Goal: Task Accomplishment & Management: Complete application form

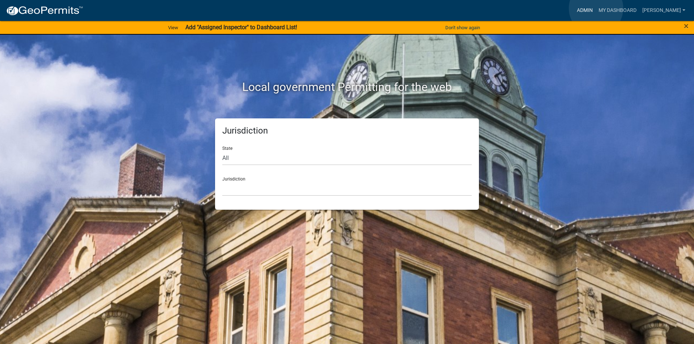
click at [596, 8] on link "Admin" at bounding box center [585, 11] width 22 height 14
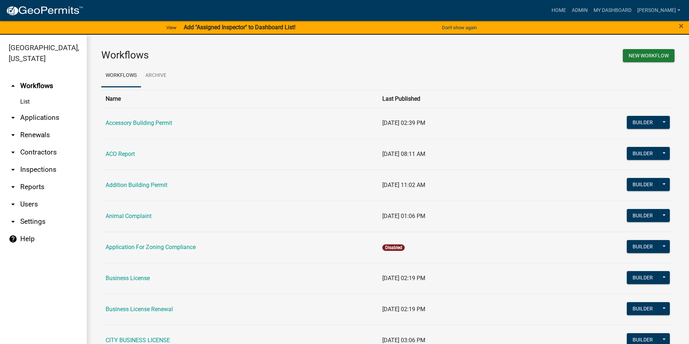
click at [33, 116] on link "arrow_drop_down Applications" at bounding box center [43, 117] width 87 height 17
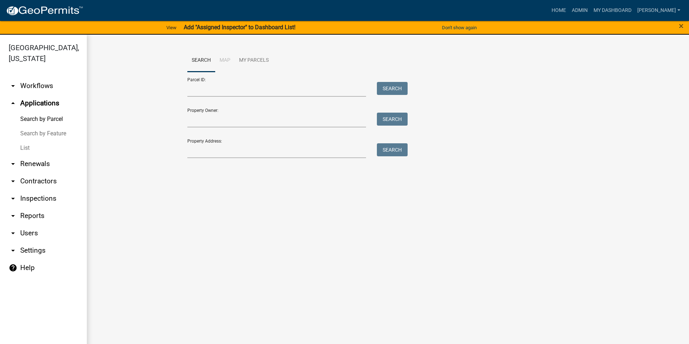
click at [31, 148] on link "List" at bounding box center [43, 148] width 87 height 14
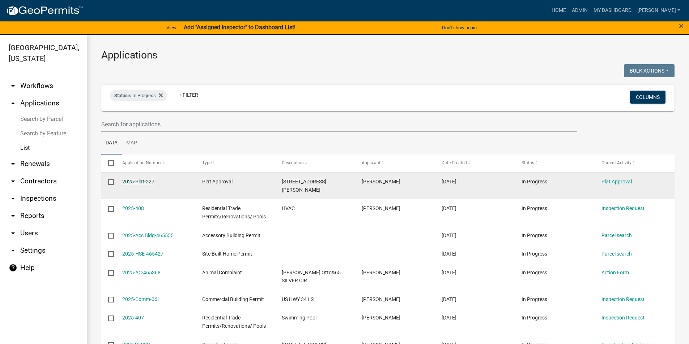
click at [134, 183] on link "2025-Plat-227" at bounding box center [138, 182] width 32 height 6
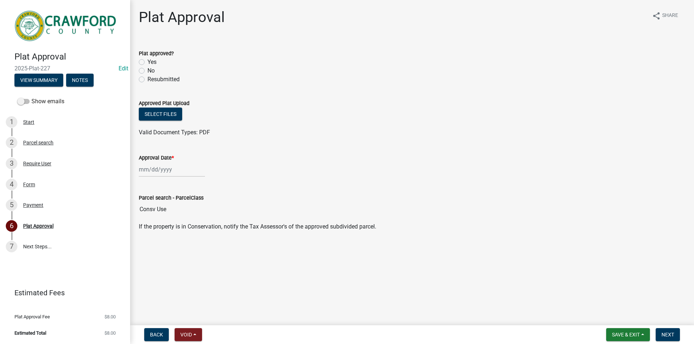
click at [147, 62] on label "Yes" at bounding box center [151, 62] width 9 height 9
click at [147, 62] on input "Yes" at bounding box center [149, 60] width 5 height 5
radio input "true"
click at [162, 113] on button "Select files" at bounding box center [160, 114] width 43 height 13
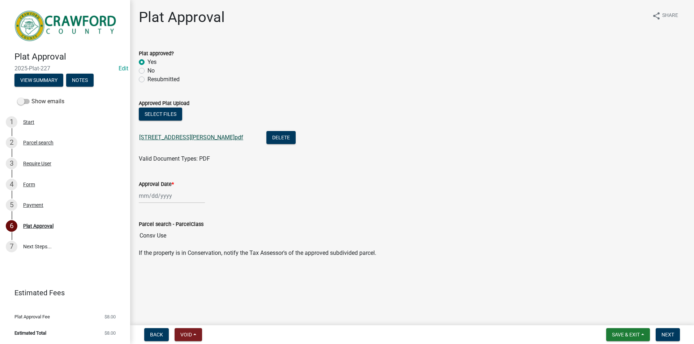
click at [175, 139] on link "3031 Walton Rd.pdf" at bounding box center [191, 137] width 104 height 7
click at [162, 200] on div at bounding box center [172, 196] width 66 height 15
select select "8"
select select "2025"
click at [156, 270] on div "19" at bounding box center [158, 270] width 12 height 12
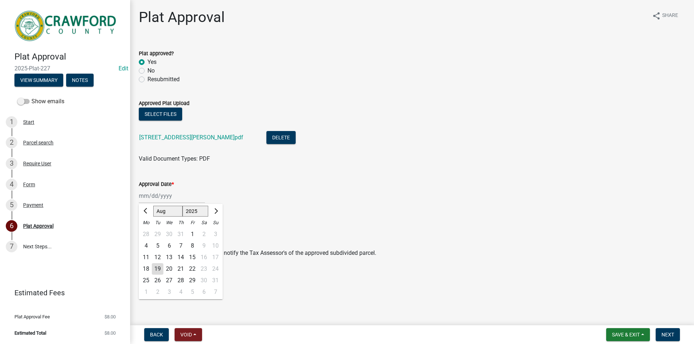
type input "[DATE]"
click at [675, 337] on button "Next" at bounding box center [668, 335] width 24 height 13
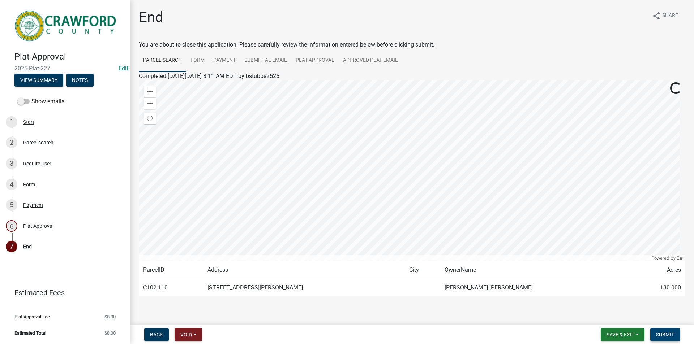
click at [673, 339] on button "Submit" at bounding box center [665, 335] width 30 height 13
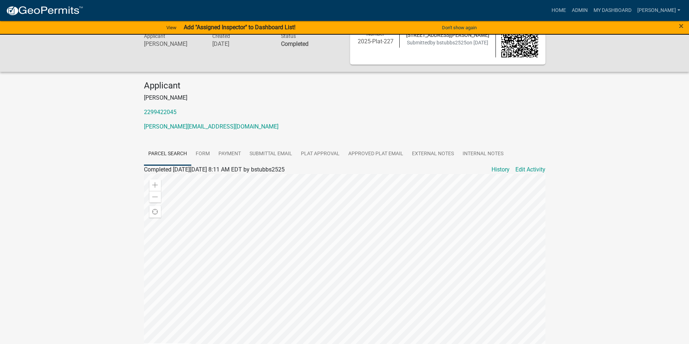
scroll to position [111, 0]
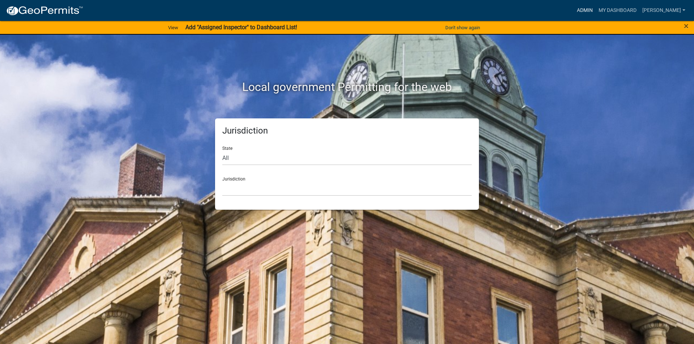
click at [593, 9] on link "Admin" at bounding box center [585, 11] width 22 height 14
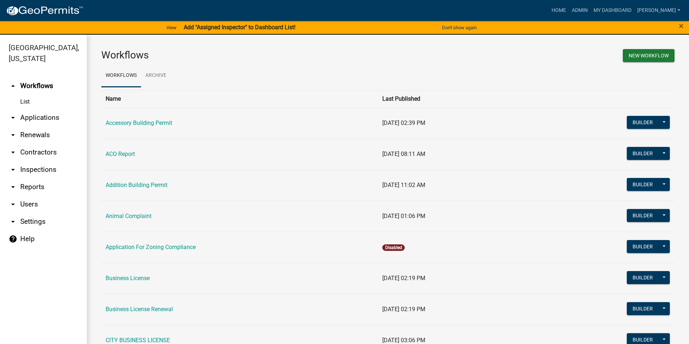
click at [49, 117] on link "arrow_drop_down Applications" at bounding box center [43, 117] width 87 height 17
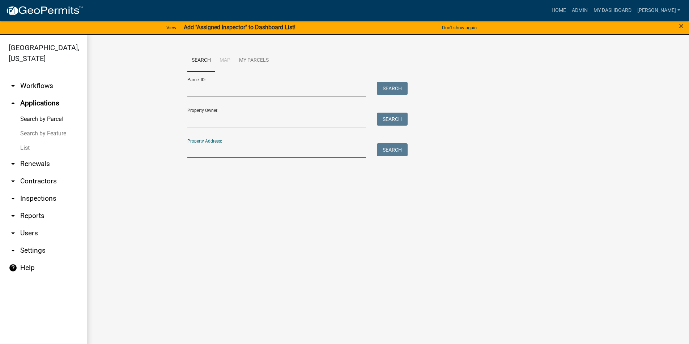
click at [212, 153] on input "Property Address:" at bounding box center [276, 151] width 179 height 15
type input "5070"
click at [396, 148] on button "Search" at bounding box center [392, 150] width 31 height 13
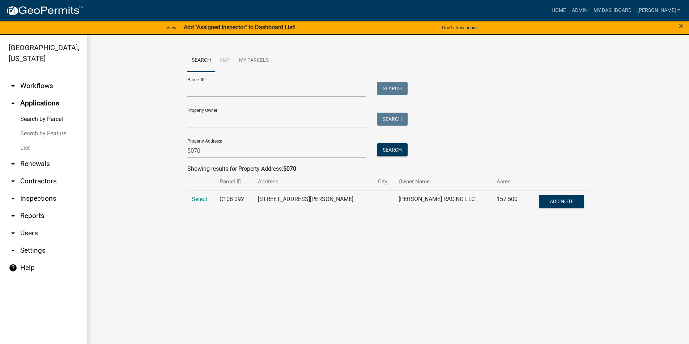
click at [196, 203] on td "Select" at bounding box center [201, 202] width 28 height 24
click at [199, 200] on span "Select" at bounding box center [200, 199] width 16 height 7
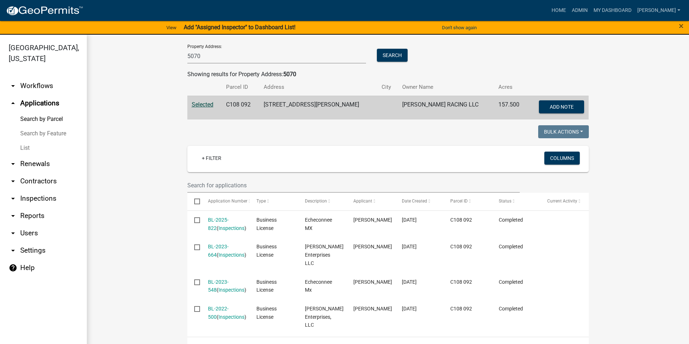
scroll to position [108, 0]
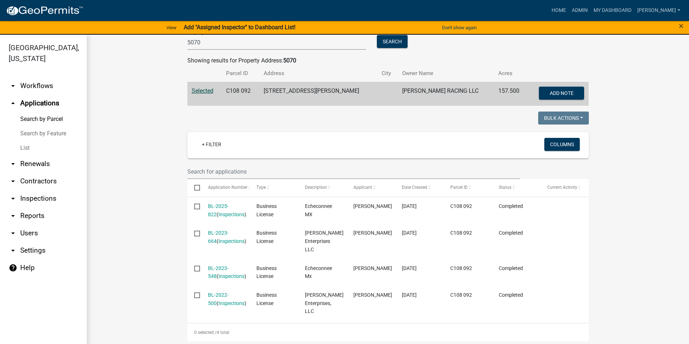
click at [222, 294] on link "BL-2022-500" at bounding box center [218, 299] width 21 height 14
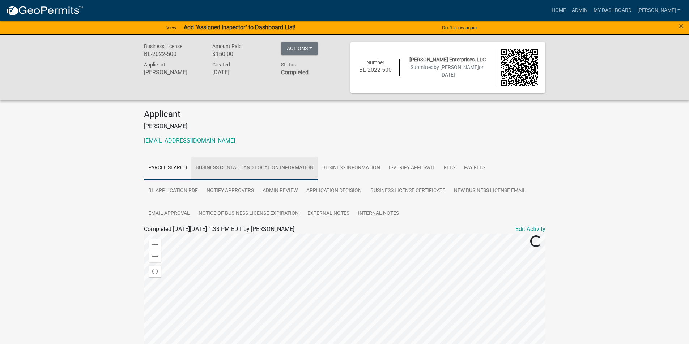
click at [247, 166] on link "Business Contact and Location Information" at bounding box center [254, 168] width 127 height 23
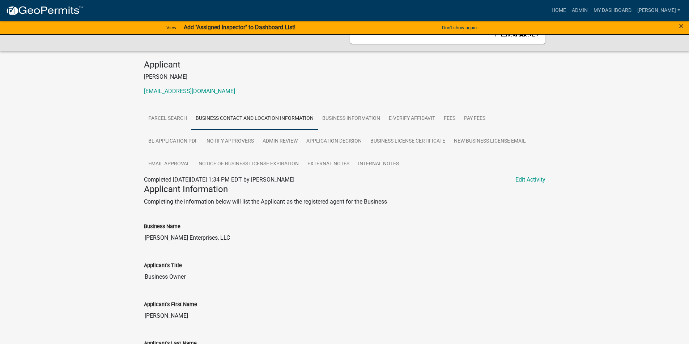
scroll to position [38, 0]
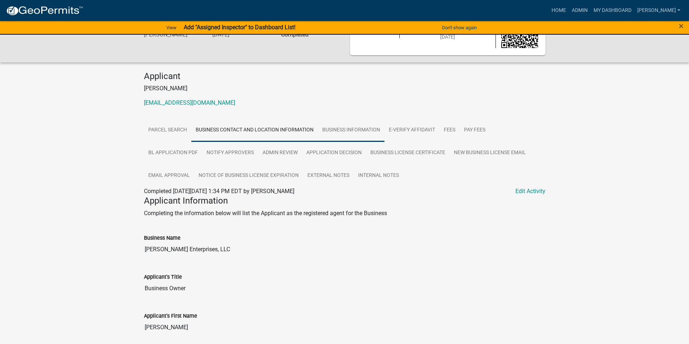
click at [349, 128] on link "Business Information" at bounding box center [351, 130] width 67 height 23
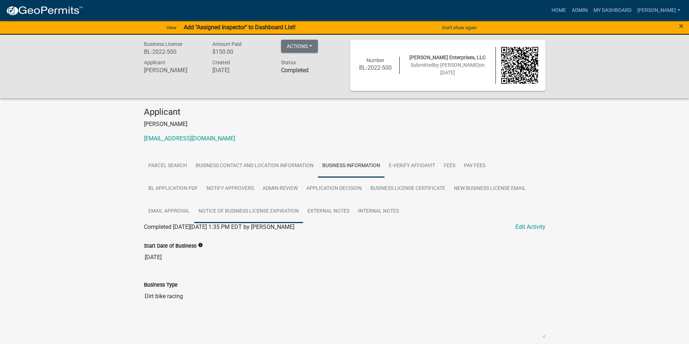
scroll to position [0, 0]
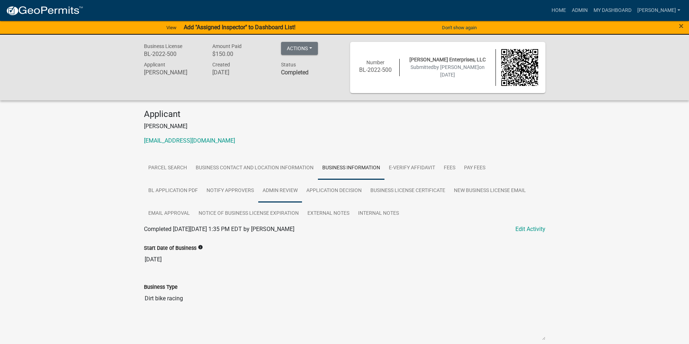
click at [274, 191] on link "Admin Review" at bounding box center [280, 191] width 44 height 23
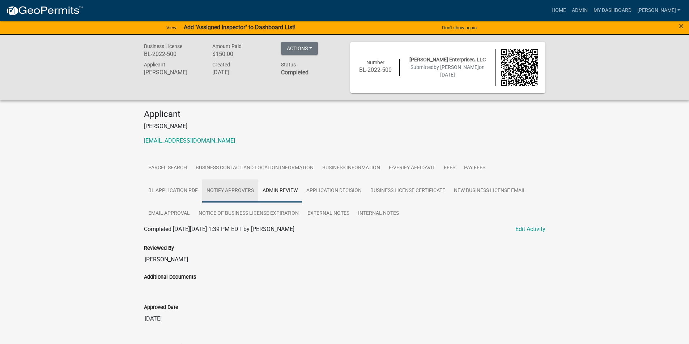
click at [235, 185] on link "Notify Approvers" at bounding box center [230, 191] width 56 height 23
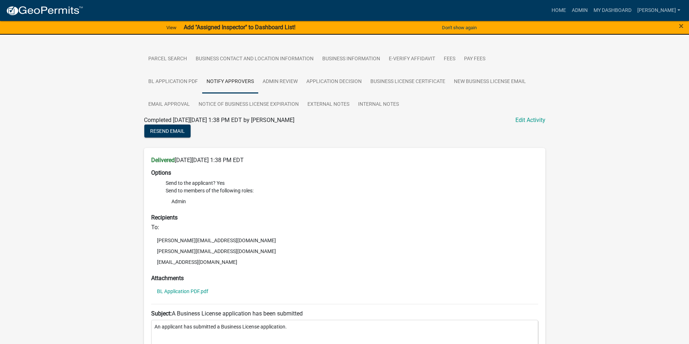
scroll to position [70, 0]
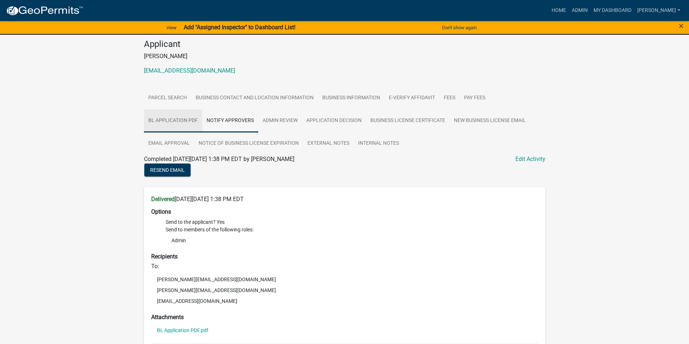
click at [184, 120] on link "BL Application PDF" at bounding box center [173, 121] width 58 height 23
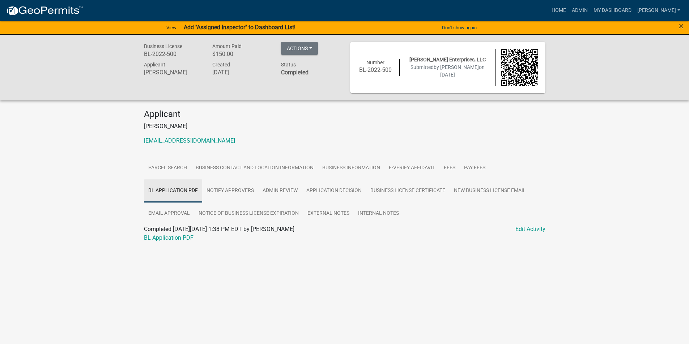
scroll to position [0, 0]
click at [406, 164] on link "E-Verify Affidavit" at bounding box center [414, 168] width 55 height 23
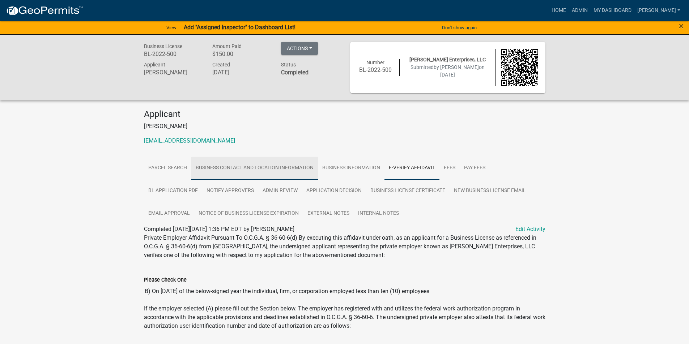
click at [225, 163] on link "Business Contact and Location Information" at bounding box center [254, 168] width 127 height 23
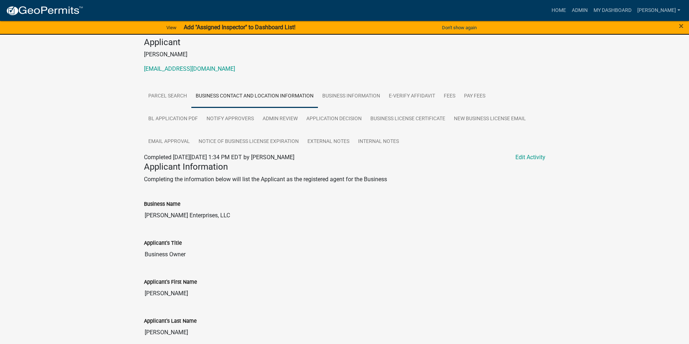
scroll to position [72, 0]
click at [169, 93] on link "Parcel search" at bounding box center [167, 96] width 47 height 23
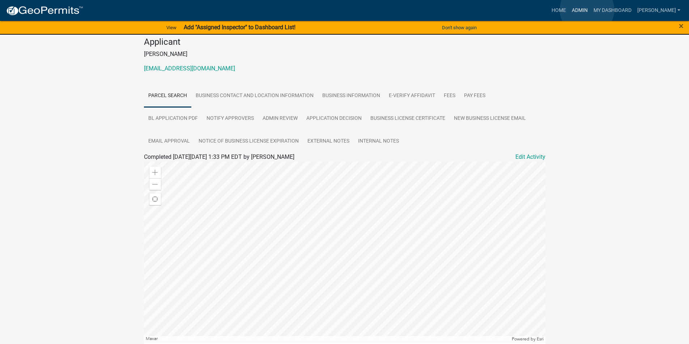
click at [587, 10] on link "Admin" at bounding box center [580, 11] width 22 height 14
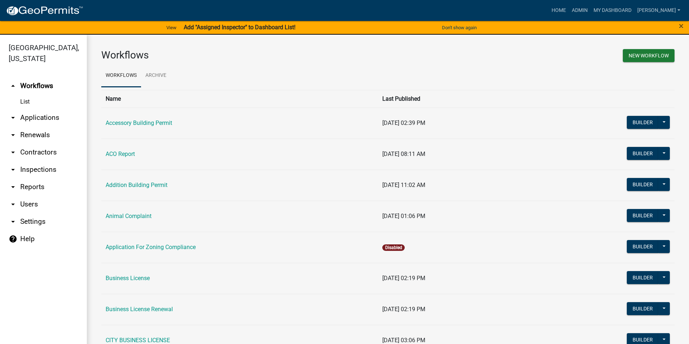
click at [35, 120] on link "arrow_drop_down Applications" at bounding box center [43, 117] width 87 height 17
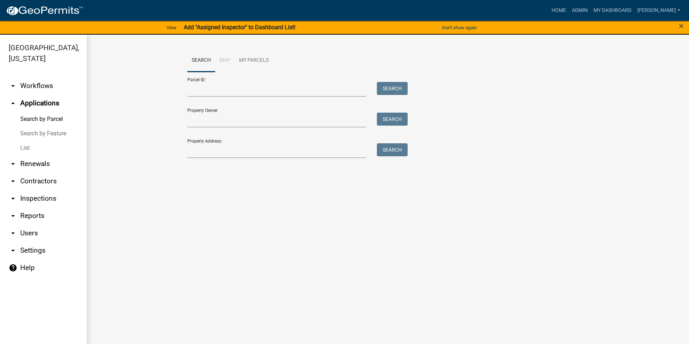
click at [26, 149] on link "List" at bounding box center [43, 148] width 87 height 14
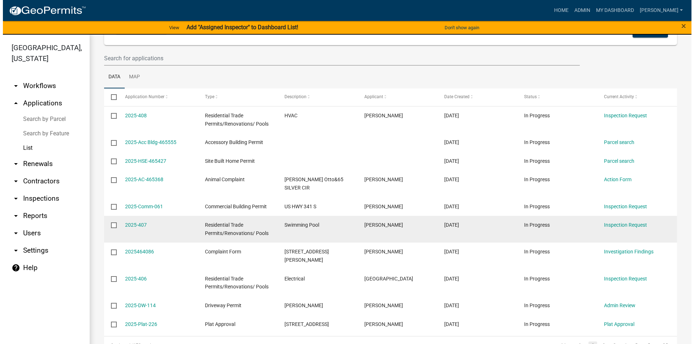
scroll to position [97, 0]
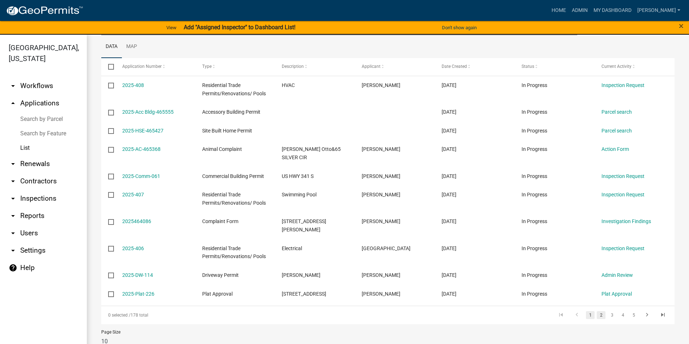
click at [596, 312] on link "2" at bounding box center [600, 316] width 9 height 8
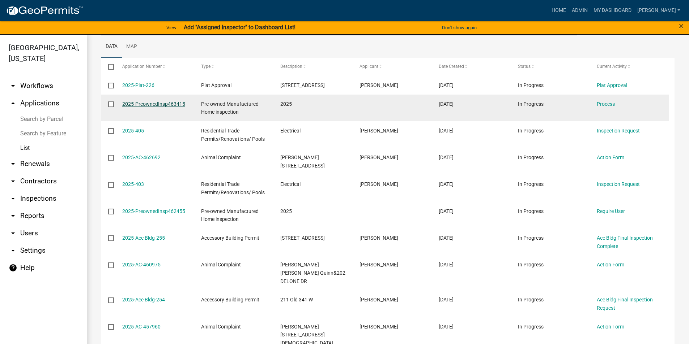
click at [138, 102] on link "2025-PreownedInsp463415" at bounding box center [153, 104] width 63 height 6
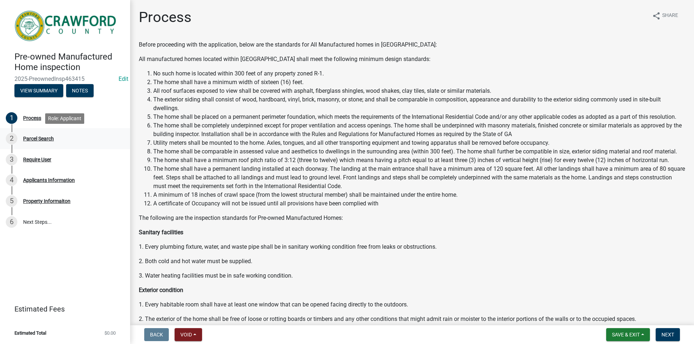
click at [26, 136] on div "Parcel Search" at bounding box center [38, 138] width 31 height 5
click at [35, 156] on div "3 Require User" at bounding box center [62, 160] width 113 height 12
click at [37, 179] on div "Applicants Information" at bounding box center [49, 180] width 52 height 5
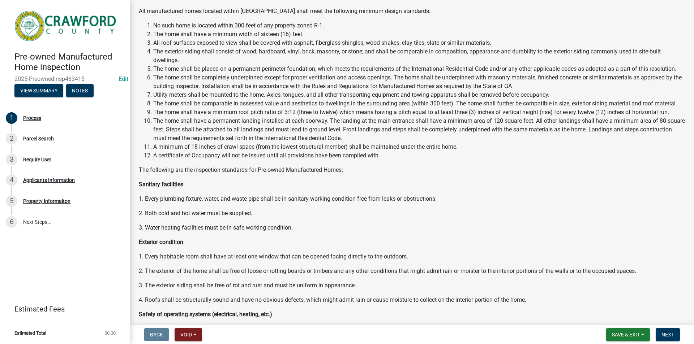
scroll to position [108, 0]
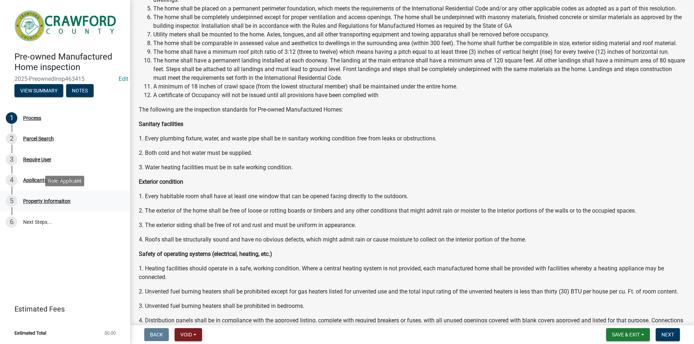
click at [60, 199] on div "Property Informaiton" at bounding box center [46, 201] width 47 height 5
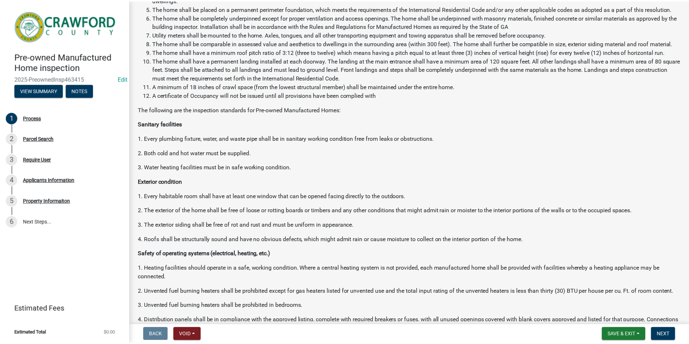
scroll to position [72, 0]
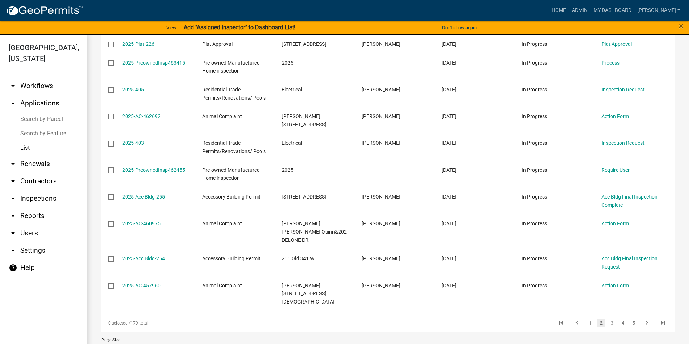
scroll to position [146, 0]
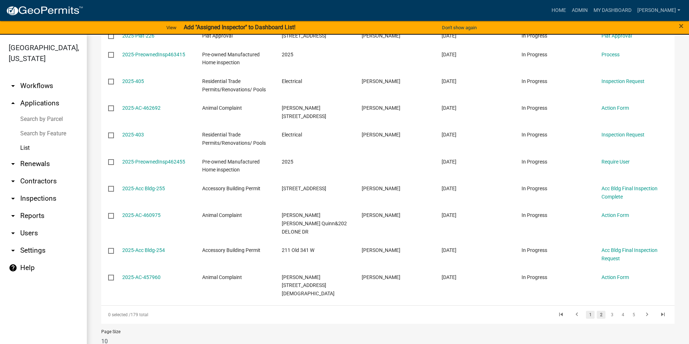
click at [586, 311] on link "1" at bounding box center [590, 315] width 9 height 8
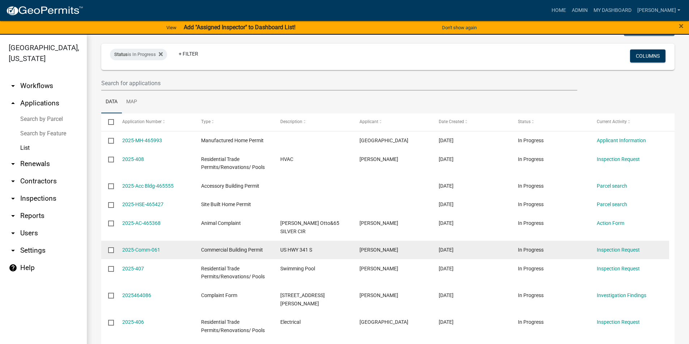
scroll to position [72, 0]
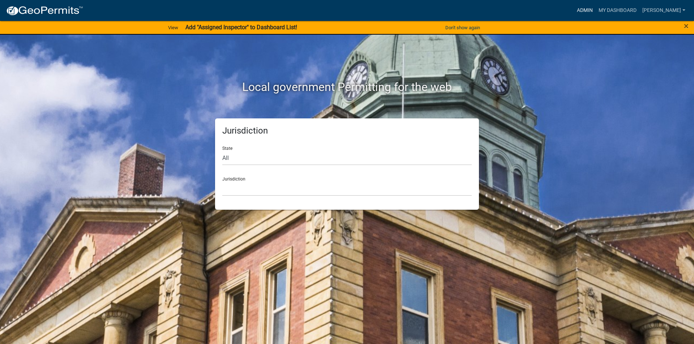
click at [596, 7] on link "Admin" at bounding box center [585, 11] width 22 height 14
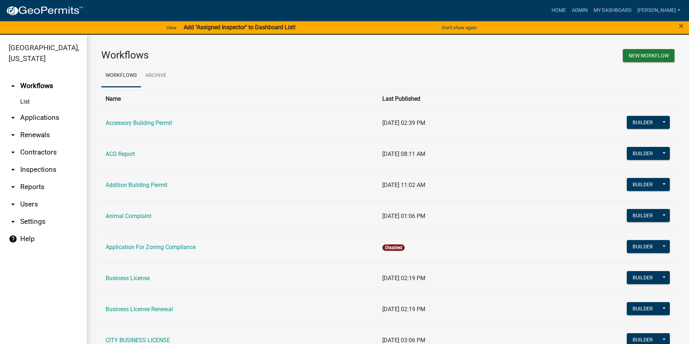
click at [20, 119] on link "arrow_drop_down Applications" at bounding box center [43, 117] width 87 height 17
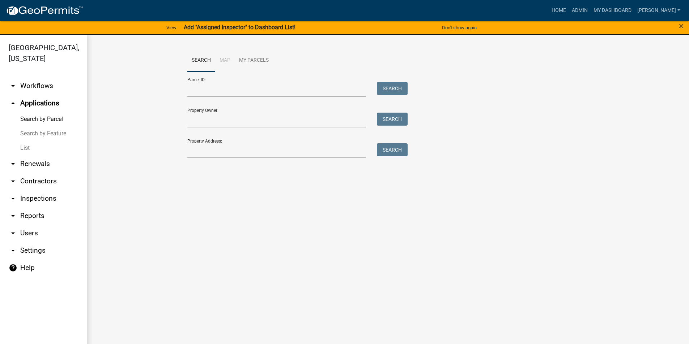
click at [25, 146] on link "List" at bounding box center [43, 148] width 87 height 14
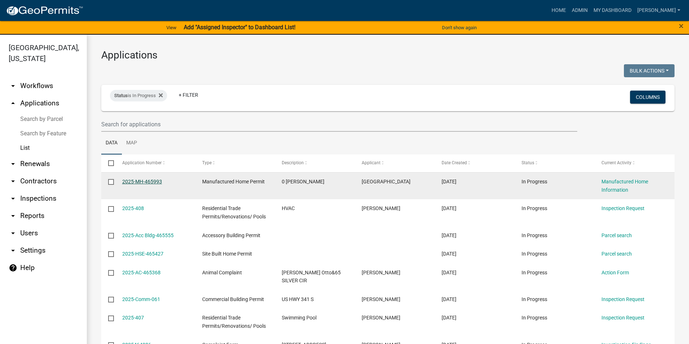
click at [137, 181] on link "2025-MH-465993" at bounding box center [142, 182] width 40 height 6
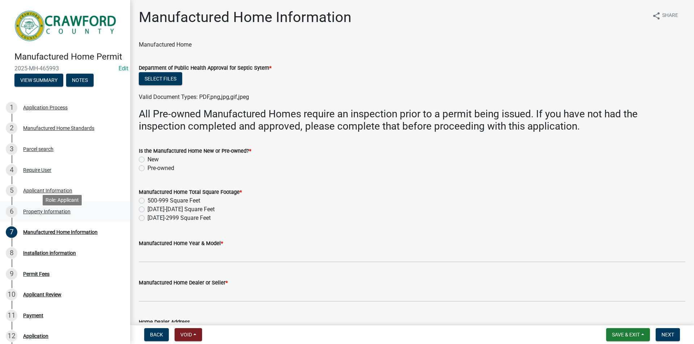
click at [58, 214] on div "Property Information" at bounding box center [46, 211] width 47 height 5
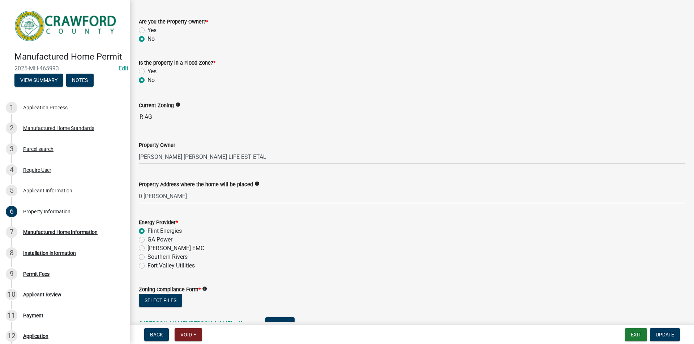
scroll to position [94, 0]
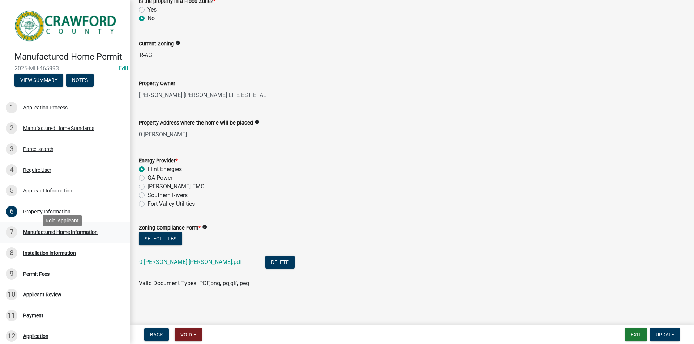
click at [43, 235] on div "Manufactured Home Information" at bounding box center [60, 232] width 74 height 5
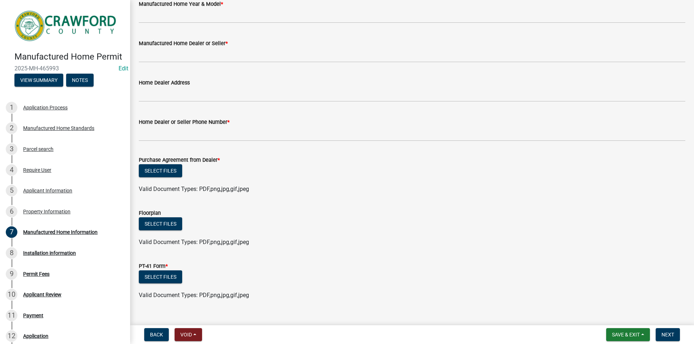
scroll to position [252, 0]
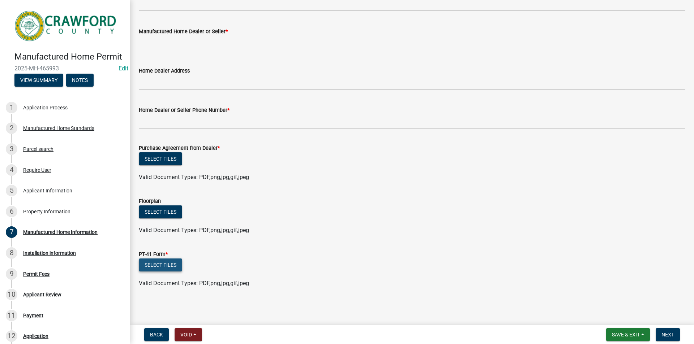
click at [155, 266] on button "Select files" at bounding box center [160, 265] width 43 height 13
click at [165, 267] on button "Select files" at bounding box center [160, 265] width 43 height 13
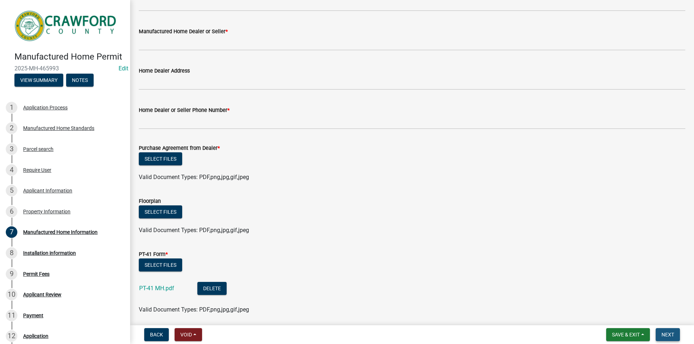
click at [667, 333] on span "Next" at bounding box center [668, 335] width 13 height 6
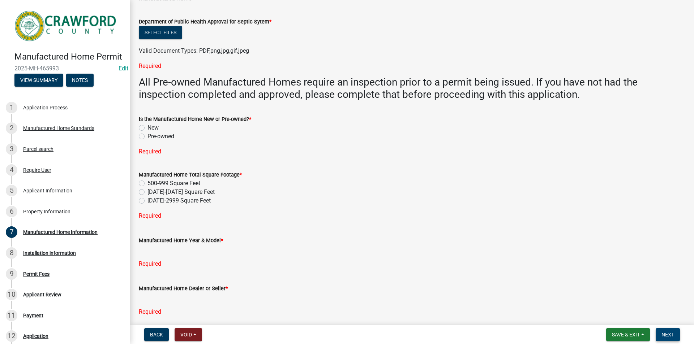
scroll to position [42, 0]
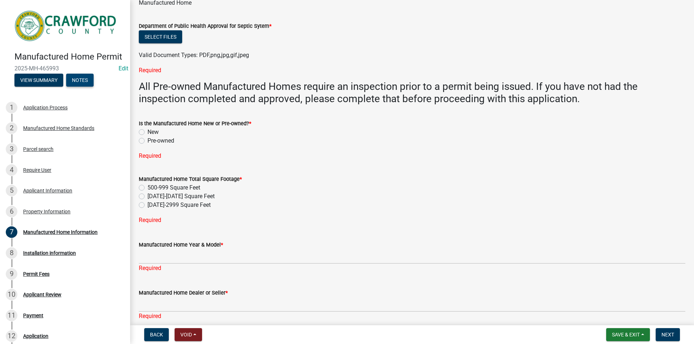
click at [87, 87] on button "Notes" at bounding box center [79, 80] width 27 height 13
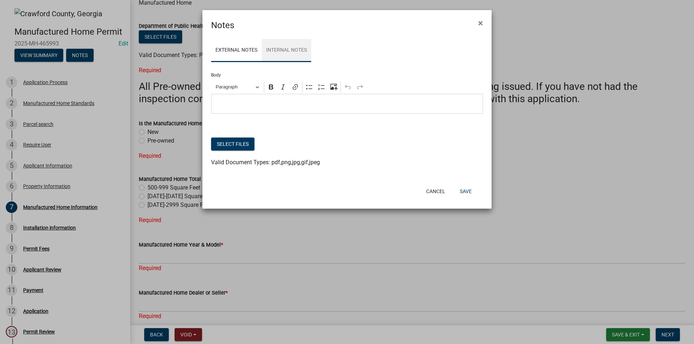
click at [286, 53] on link "Internal Notes" at bounding box center [287, 50] width 50 height 23
click at [245, 147] on button "Select files" at bounding box center [232, 144] width 43 height 13
click at [481, 23] on span "×" at bounding box center [480, 23] width 5 height 10
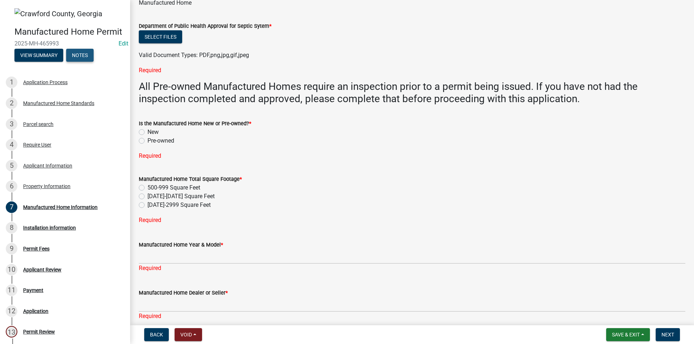
click at [89, 62] on button "Notes" at bounding box center [79, 55] width 27 height 13
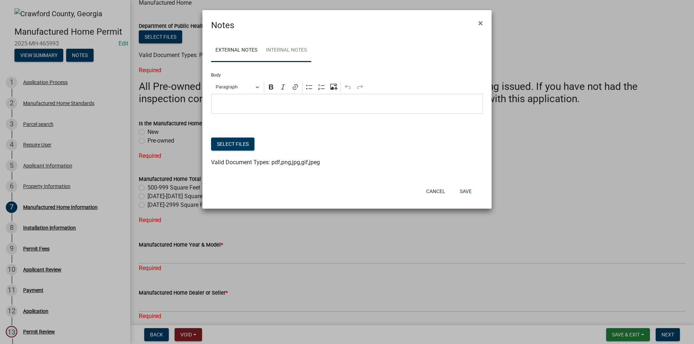
click at [275, 53] on link "Internal Notes" at bounding box center [287, 50] width 50 height 23
click at [232, 148] on button "Select files" at bounding box center [232, 144] width 43 height 13
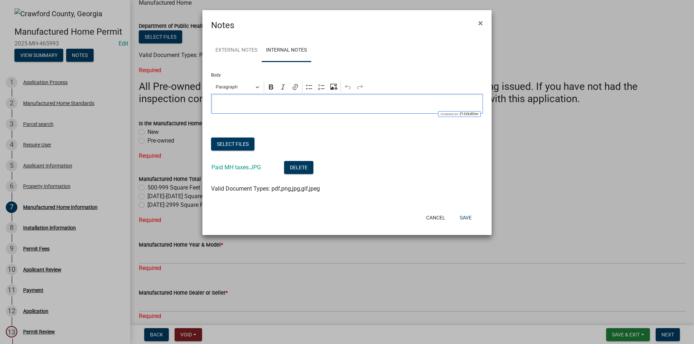
click at [243, 100] on p "Editor editing area: main. Press Alt+0 for help." at bounding box center [347, 104] width 264 height 9
click at [468, 220] on button "Save" at bounding box center [465, 217] width 23 height 13
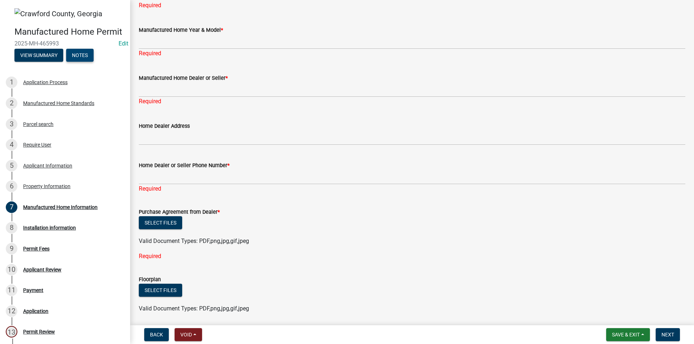
scroll to position [253, 0]
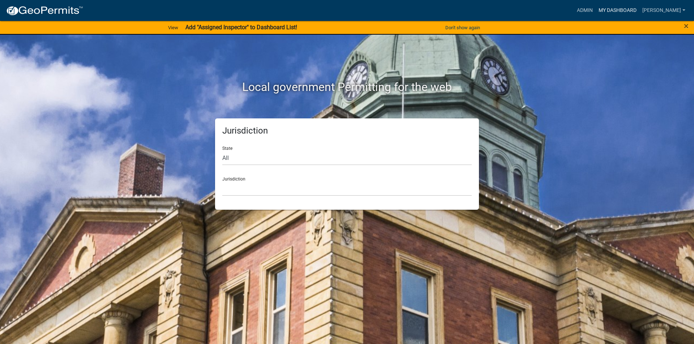
click at [624, 10] on link "My Dashboard" at bounding box center [618, 11] width 44 height 14
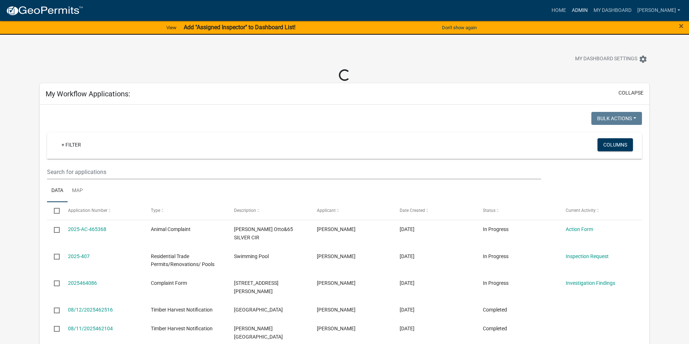
click at [584, 10] on link "Admin" at bounding box center [580, 11] width 22 height 14
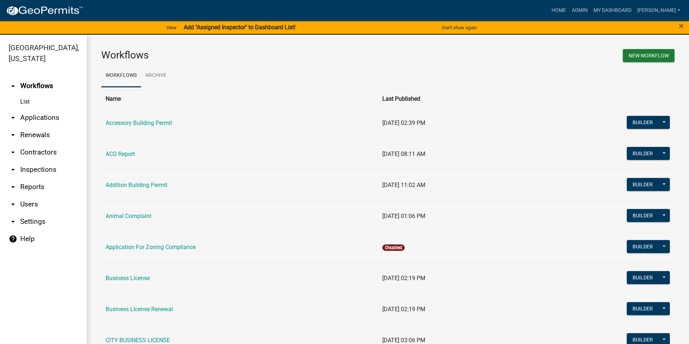
click at [46, 118] on link "arrow_drop_down Applications" at bounding box center [43, 117] width 87 height 17
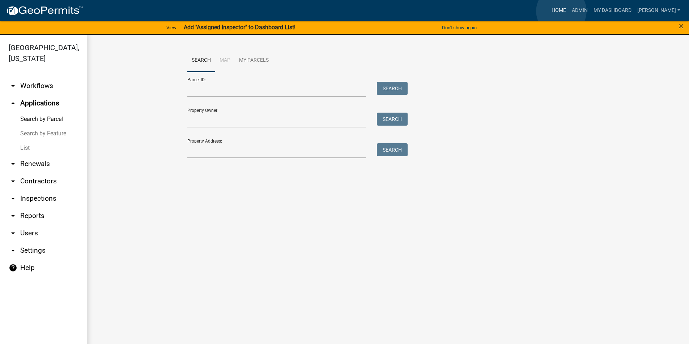
click at [561, 11] on link "Home" at bounding box center [558, 11] width 20 height 14
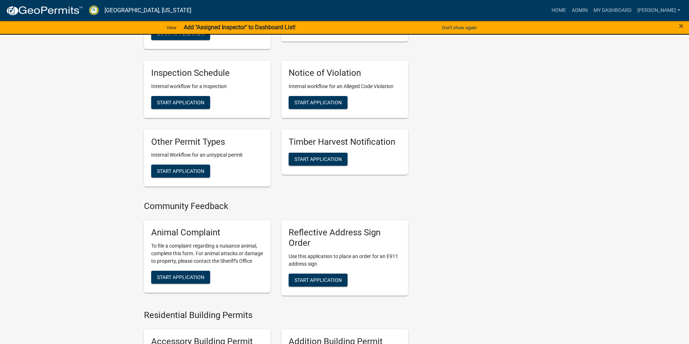
scroll to position [289, 0]
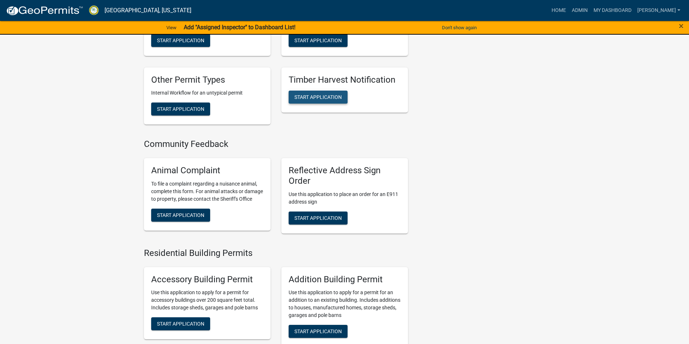
click at [318, 98] on span "Start Application" at bounding box center [317, 97] width 47 height 6
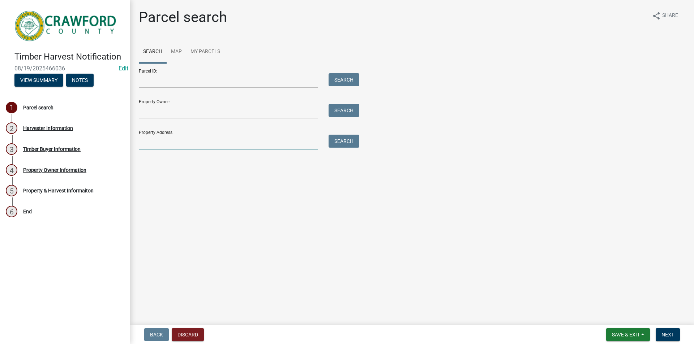
click at [163, 143] on input "Property Address:" at bounding box center [228, 142] width 179 height 15
click at [156, 77] on input "Parcel ID:" at bounding box center [228, 80] width 179 height 15
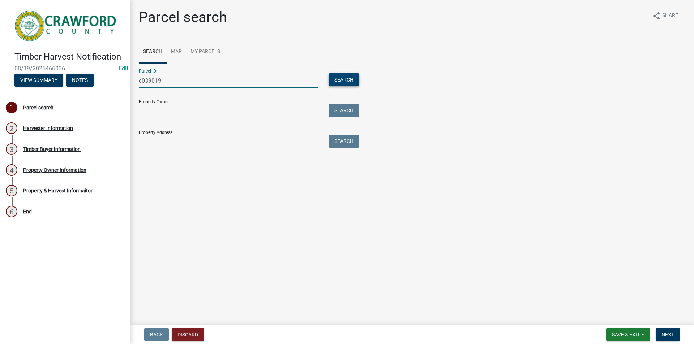
type input "c039019"
click at [338, 77] on button "Search" at bounding box center [344, 79] width 31 height 13
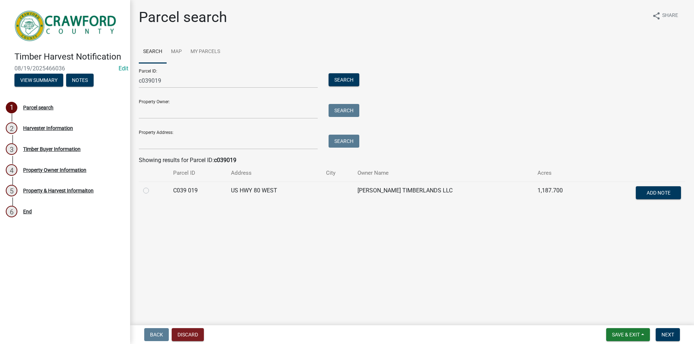
click at [152, 187] on label at bounding box center [152, 187] width 0 height 0
click at [152, 191] on 019 "radio" at bounding box center [154, 189] width 5 height 5
radio 019 "true"
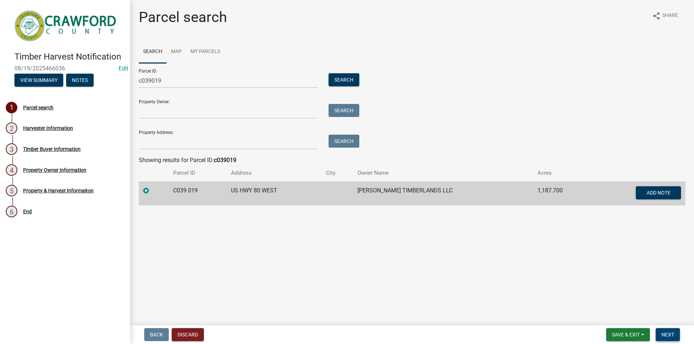
click at [674, 334] on span "Next" at bounding box center [668, 335] width 13 height 6
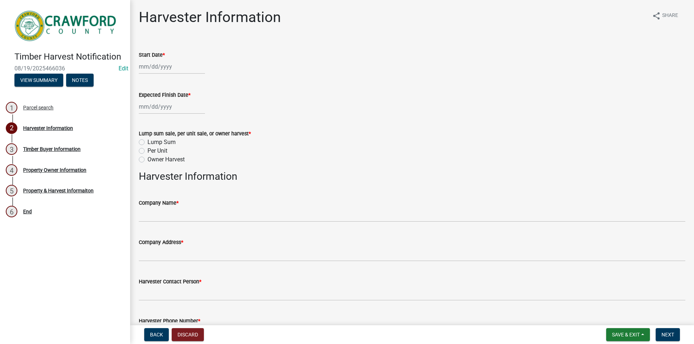
click at [159, 69] on div at bounding box center [172, 66] width 66 height 15
select select "8"
select select "2025"
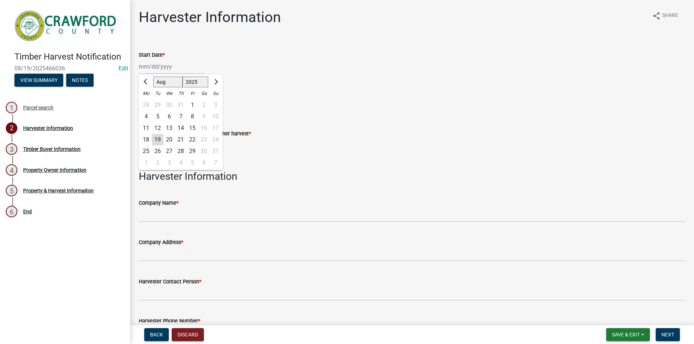
click at [158, 137] on div "19" at bounding box center [158, 140] width 12 height 12
type input "[DATE]"
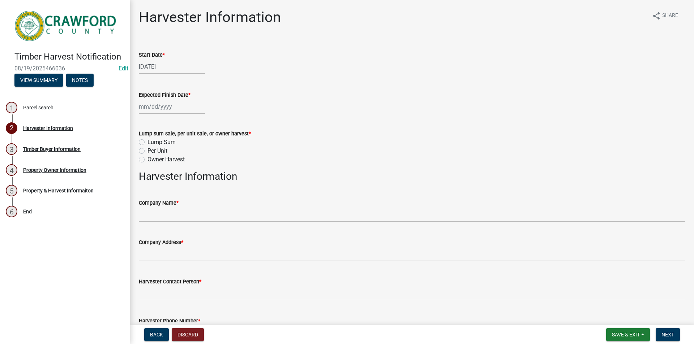
select select "8"
select select "2025"
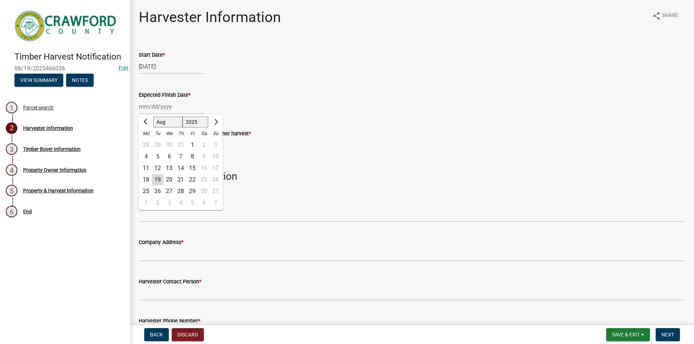
click at [161, 104] on div "Jan Feb Mar Apr May Jun Jul Aug Sep Oct Nov Dec 1525 1526 1527 1528 1529 1530 1…" at bounding box center [172, 106] width 66 height 15
click at [214, 122] on span "Next month" at bounding box center [215, 121] width 5 height 5
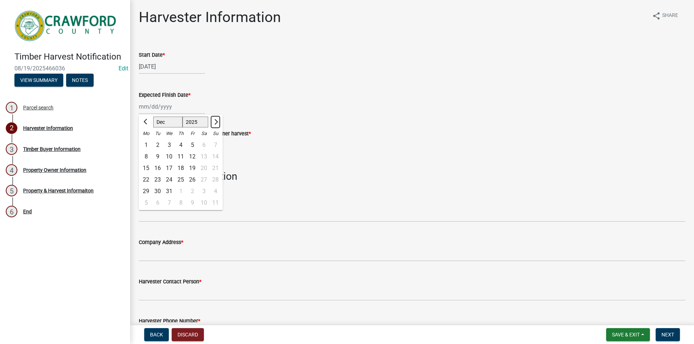
click at [214, 122] on span "Next month" at bounding box center [215, 121] width 5 height 5
select select "1"
select select "2026"
click at [214, 122] on span "Next month" at bounding box center [215, 121] width 5 height 5
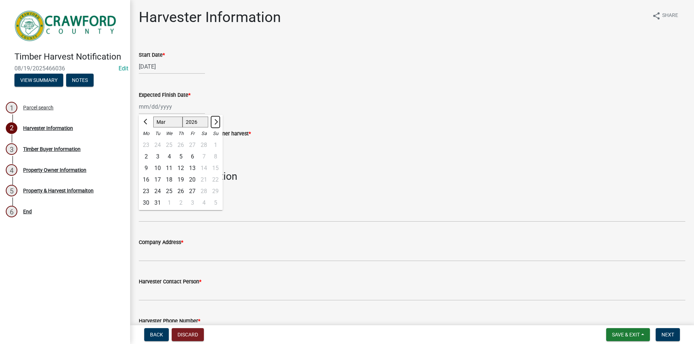
click at [214, 122] on span "Next month" at bounding box center [215, 121] width 5 height 5
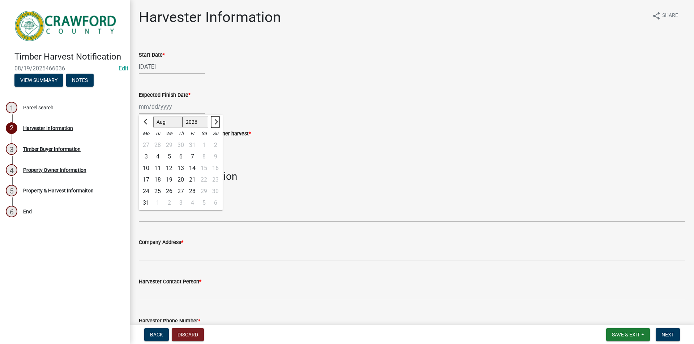
click at [214, 122] on span "Next month" at bounding box center [215, 121] width 5 height 5
click at [146, 121] on span "Previous month" at bounding box center [146, 121] width 5 height 5
click at [145, 123] on span "Previous month" at bounding box center [146, 121] width 5 height 5
select select "8"
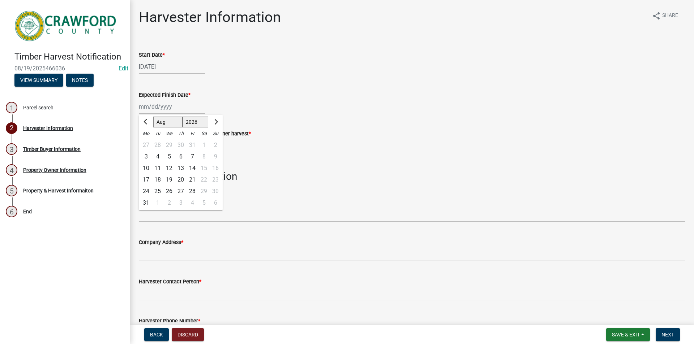
click at [170, 180] on div "19" at bounding box center [169, 180] width 12 height 12
type input "08/19/2026"
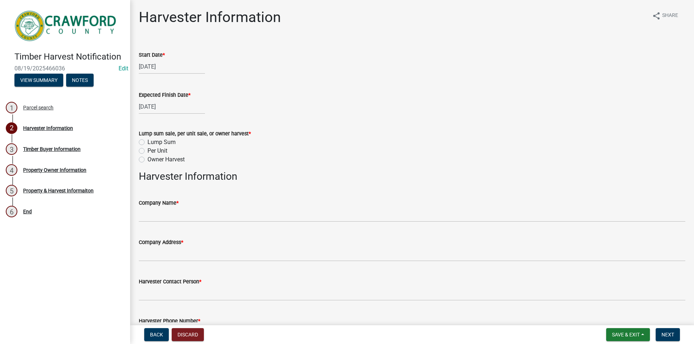
click at [147, 151] on label "Per Unit" at bounding box center [157, 151] width 20 height 9
click at [147, 151] on input "Per Unit" at bounding box center [149, 149] width 5 height 5
radio input "true"
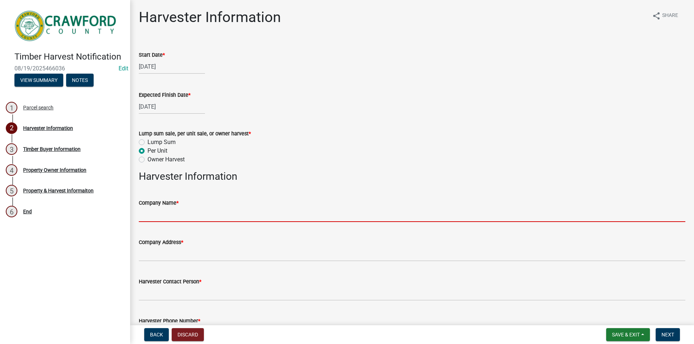
click at [164, 219] on input "Company Name *" at bounding box center [412, 214] width 547 height 15
paste input "Ronald Davis Logging"
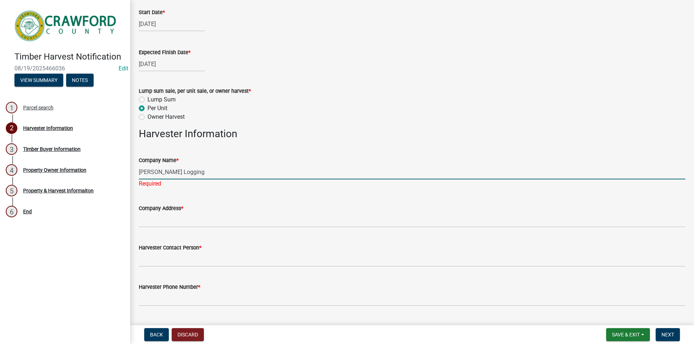
scroll to position [108, 0]
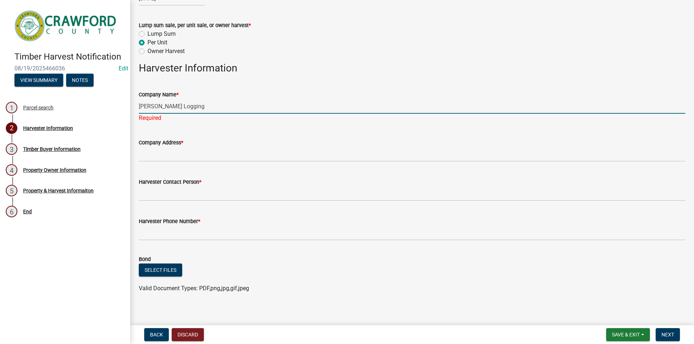
type input "Ronald Davis Logging"
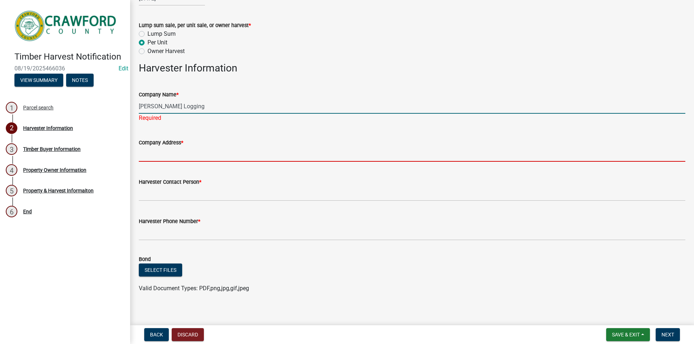
click at [167, 157] on input "Company Address *" at bounding box center [412, 154] width 547 height 15
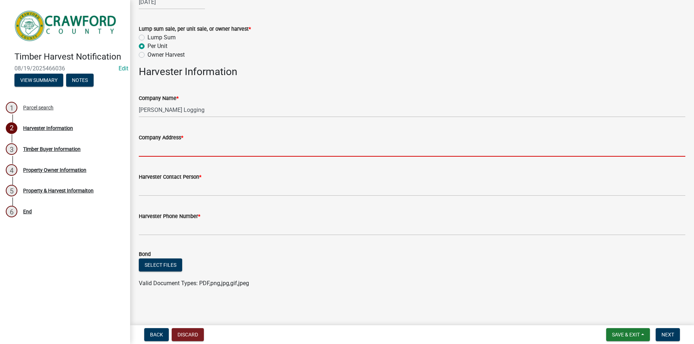
scroll to position [105, 0]
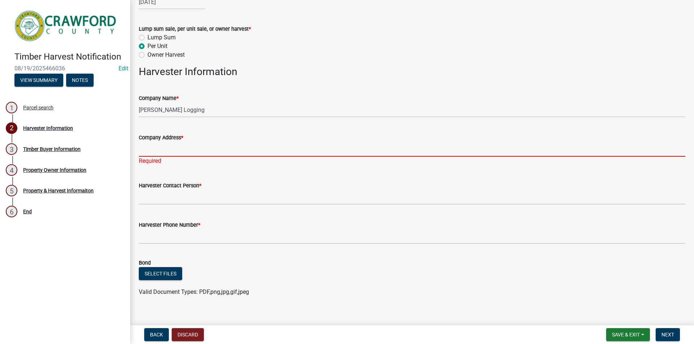
click at [153, 154] on input "Company Address *" at bounding box center [412, 149] width 547 height 15
paste input "9950 GA Highway 74 Forsyth , Georgia 31029"
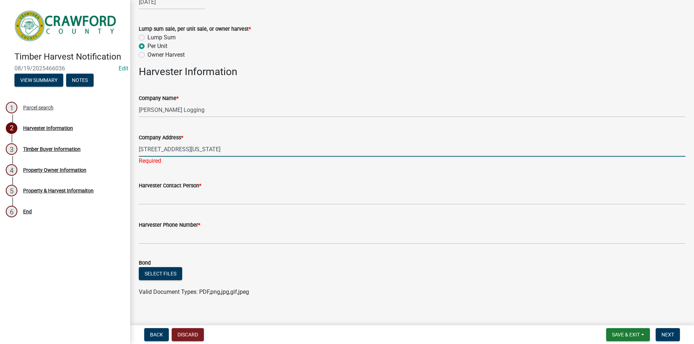
type input "9950 GA Highway 74 Forsyth , Georgia 31029"
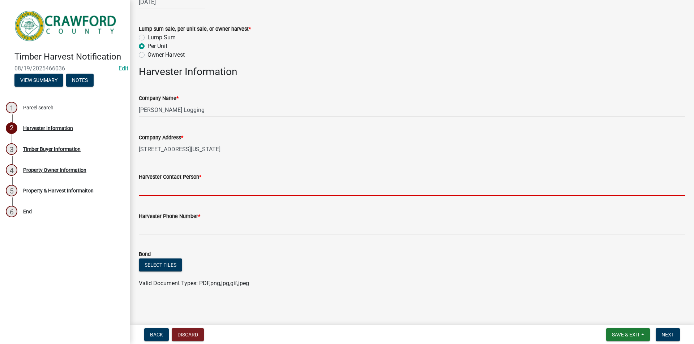
click at [164, 201] on wm-data-entity-input "Harvester Contact Person *" at bounding box center [412, 182] width 547 height 39
type input "Danny Davis"
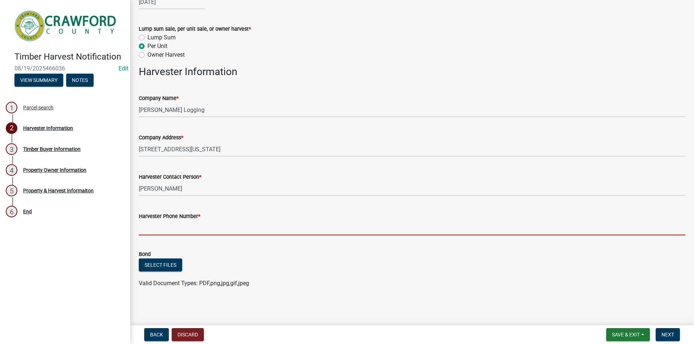
click at [172, 228] on input "Harvester Phone Number *" at bounding box center [412, 228] width 547 height 15
type input "478-747-7345"
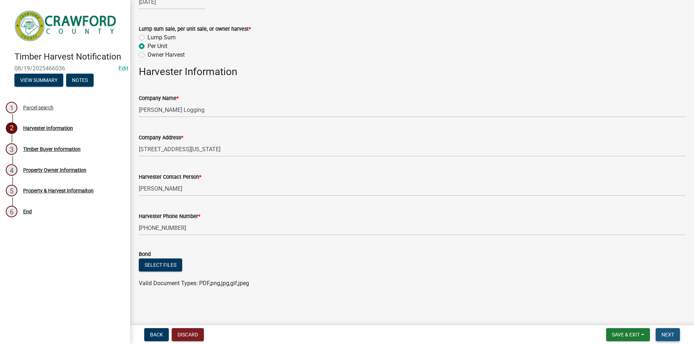
click at [671, 334] on span "Next" at bounding box center [668, 335] width 13 height 6
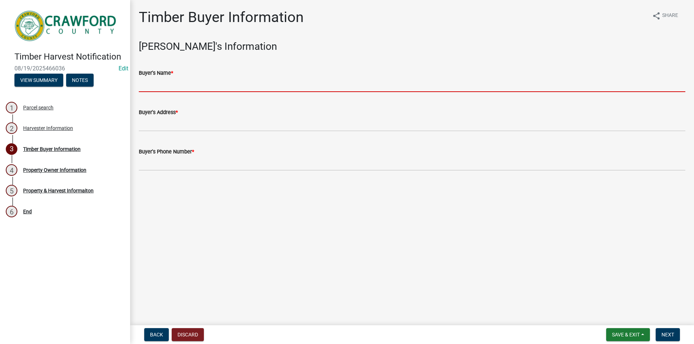
click at [164, 89] on input "Buyer's Name *" at bounding box center [412, 84] width 547 height 15
type input "Ronald Davis Logging"
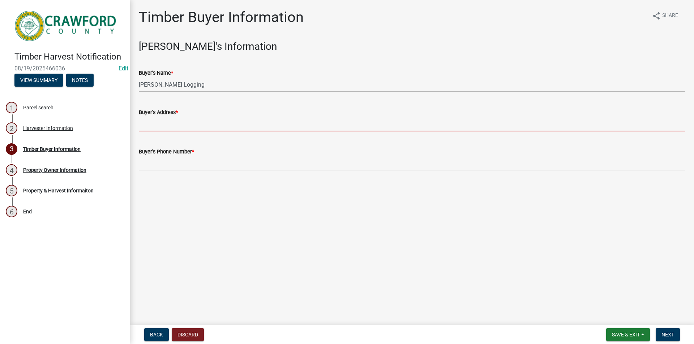
click at [190, 126] on input "Buyer's Address *" at bounding box center [412, 124] width 547 height 15
type input "9950 GA Highay 74 Forsyth GA 31029"
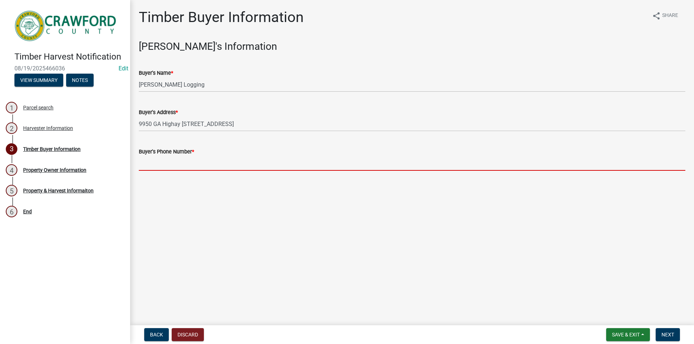
click at [177, 167] on input "Buyer's Phone Number *" at bounding box center [412, 163] width 547 height 15
type input "478-747-7345"
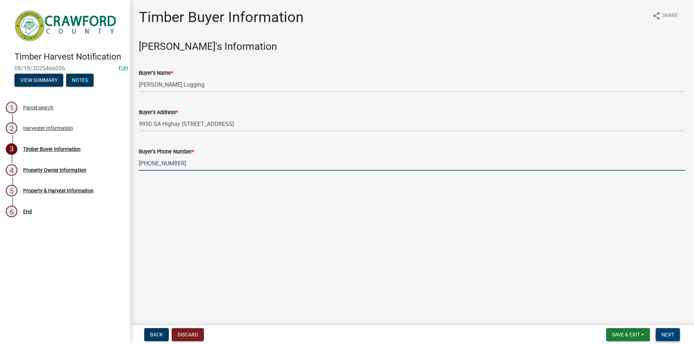
click at [673, 331] on button "Next" at bounding box center [668, 335] width 24 height 13
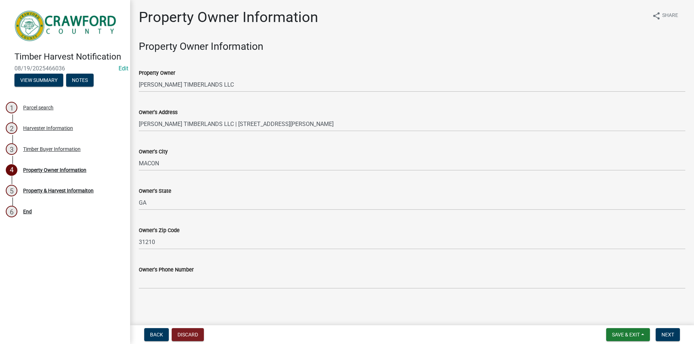
scroll to position [0, 0]
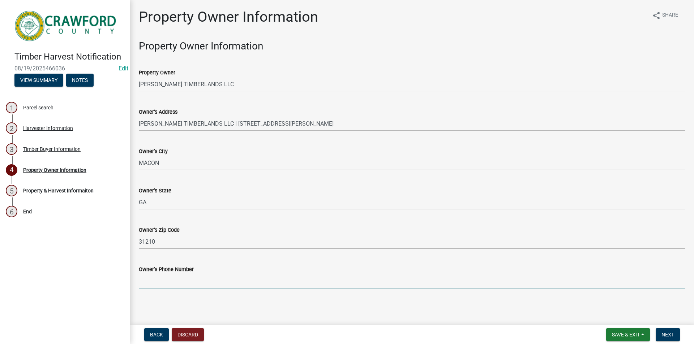
click at [160, 283] on input "Owner's Phone Number" at bounding box center [412, 281] width 547 height 15
paste input "478-747-7345"
type input "478-747-7345"
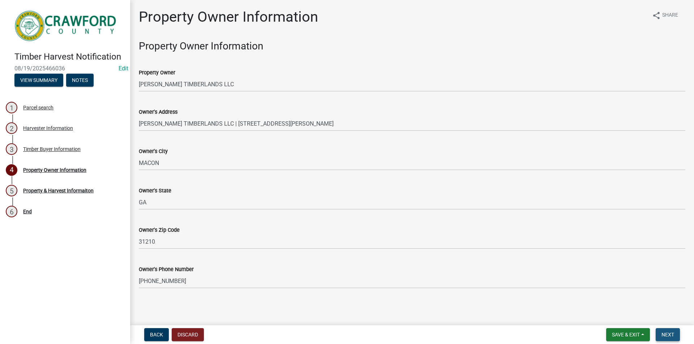
click at [667, 335] on span "Next" at bounding box center [668, 335] width 13 height 6
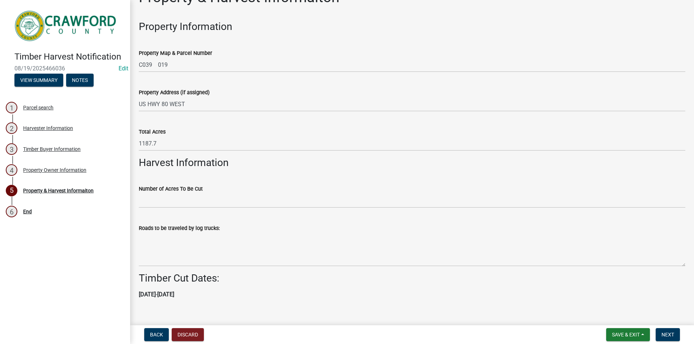
scroll to position [30, 0]
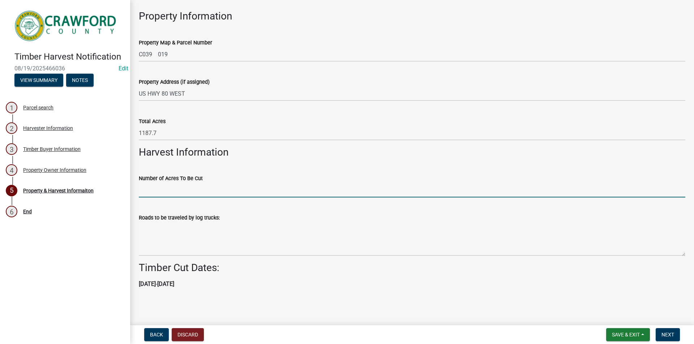
click at [176, 189] on input "Number of Acres To Be Cut" at bounding box center [412, 190] width 547 height 15
type input "100"
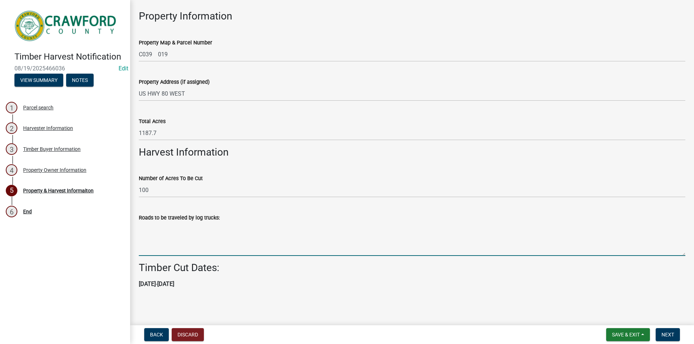
click at [167, 239] on textarea "Roads to be traveled by log trucks:" at bounding box center [412, 239] width 547 height 34
type textarea "Us Hwy 80"
click at [80, 82] on button "Notes" at bounding box center [79, 80] width 27 height 13
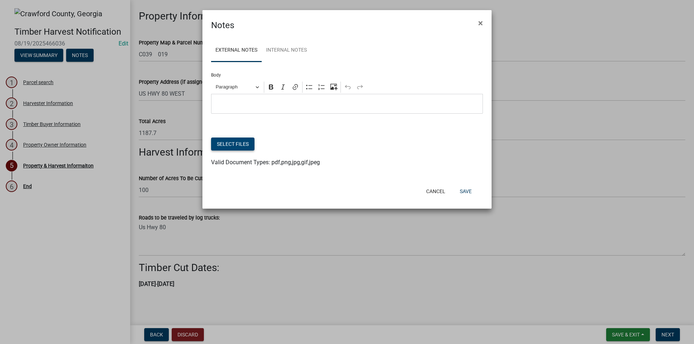
click at [220, 144] on button "Select files" at bounding box center [232, 144] width 43 height 13
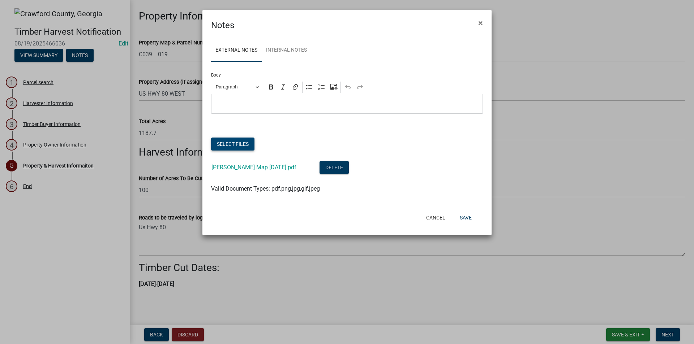
click at [233, 145] on button "Select files" at bounding box center [232, 144] width 43 height 13
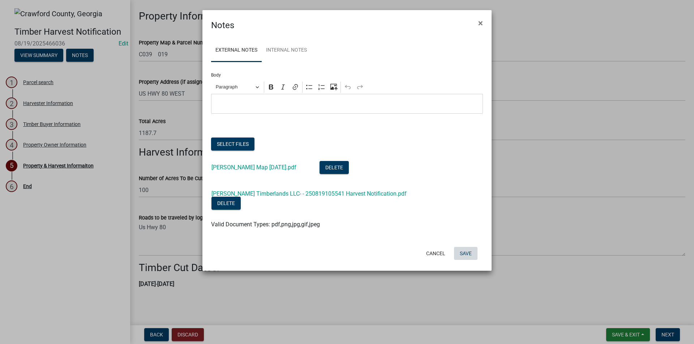
click at [464, 247] on button "Save" at bounding box center [465, 253] width 23 height 13
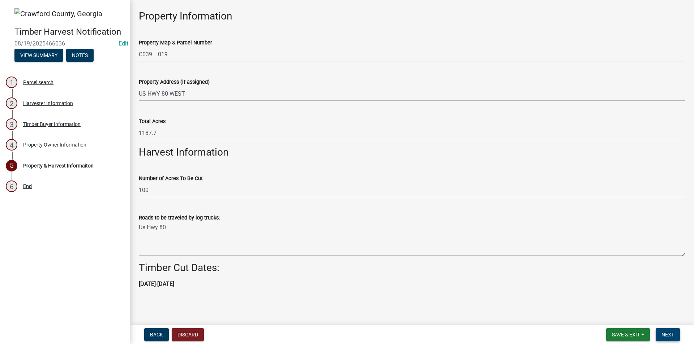
click at [672, 337] on span "Next" at bounding box center [668, 335] width 13 height 6
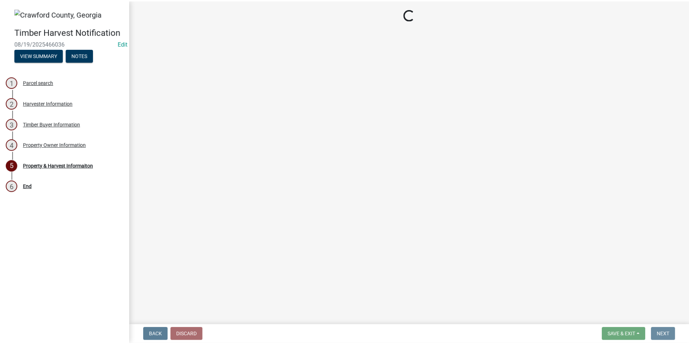
scroll to position [0, 0]
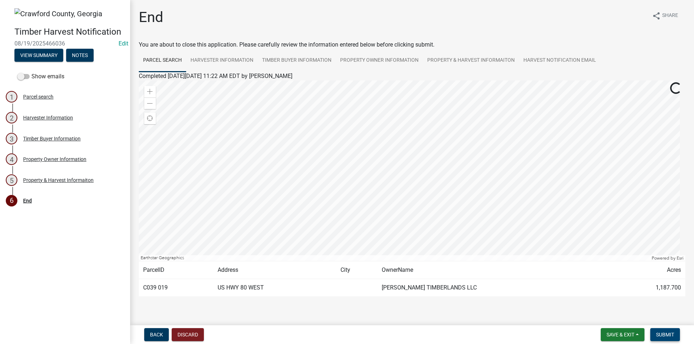
click at [661, 335] on span "Submit" at bounding box center [665, 335] width 18 height 6
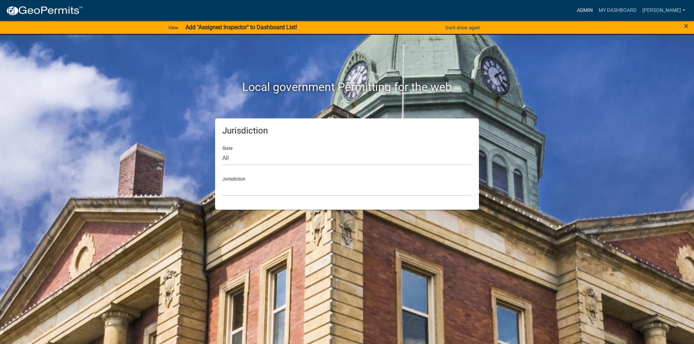
click at [590, 10] on link "Admin" at bounding box center [585, 11] width 22 height 14
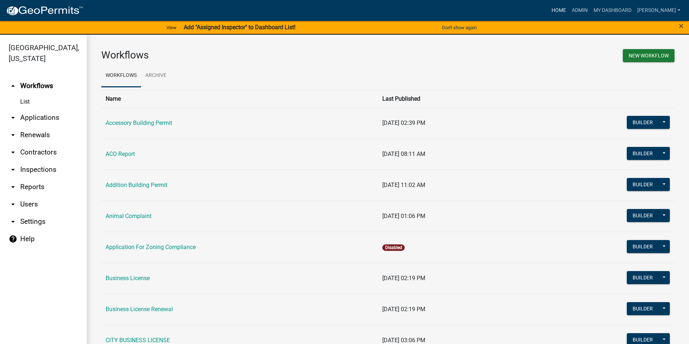
click at [565, 8] on link "Home" at bounding box center [558, 11] width 20 height 14
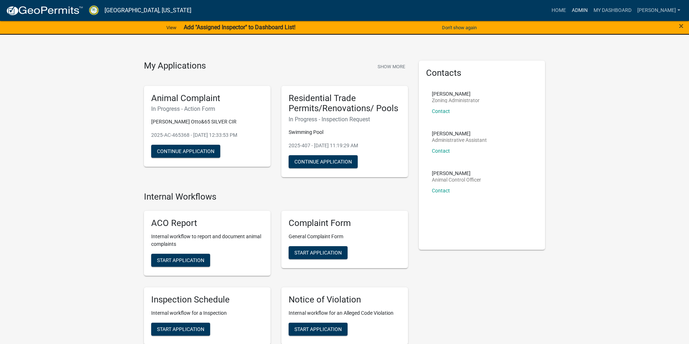
click at [585, 9] on link "Admin" at bounding box center [580, 11] width 22 height 14
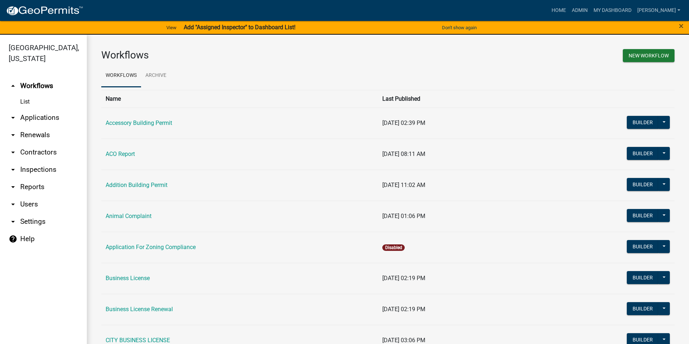
click at [36, 115] on link "arrow_drop_down Applications" at bounding box center [43, 117] width 87 height 17
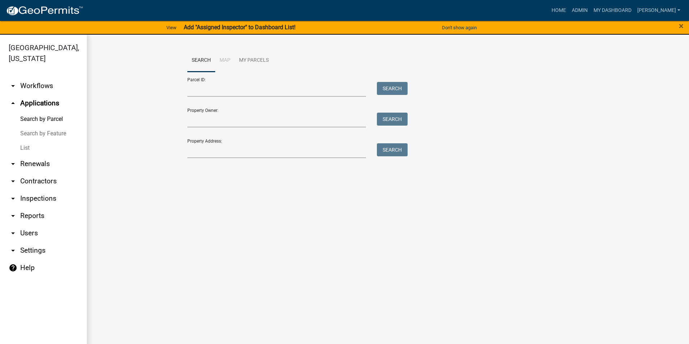
click at [29, 150] on link "List" at bounding box center [43, 148] width 87 height 14
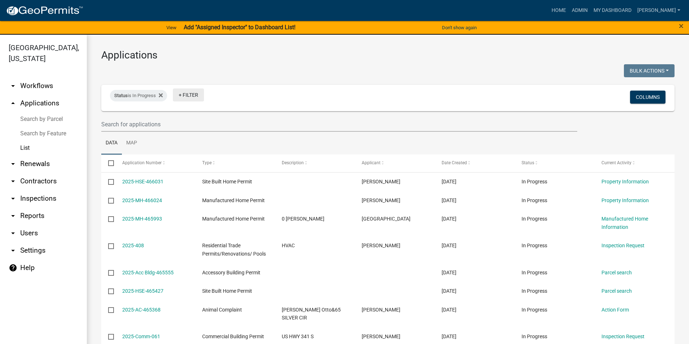
click at [193, 97] on link "+ Filter" at bounding box center [188, 95] width 31 height 13
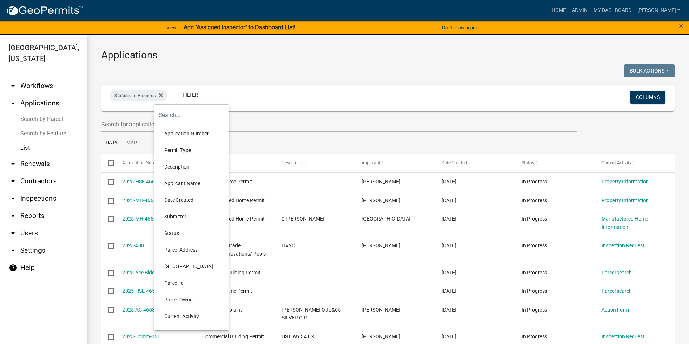
click at [182, 151] on li "Permit Type" at bounding box center [191, 150] width 66 height 17
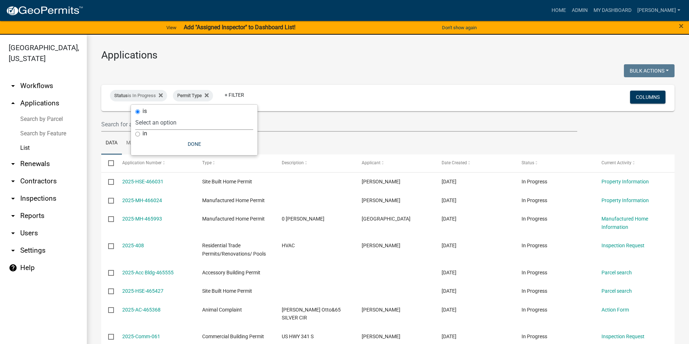
click at [168, 123] on select "Select an option Accessory Building Permit ACO Report Addition Building Permit …" at bounding box center [194, 122] width 118 height 15
select select "9392b413-e213-483e-84e1-99bbd6c8e640"
click at [167, 115] on select "Select an option Accessory Building Permit ACO Report Addition Building Permit …" at bounding box center [194, 122] width 118 height 15
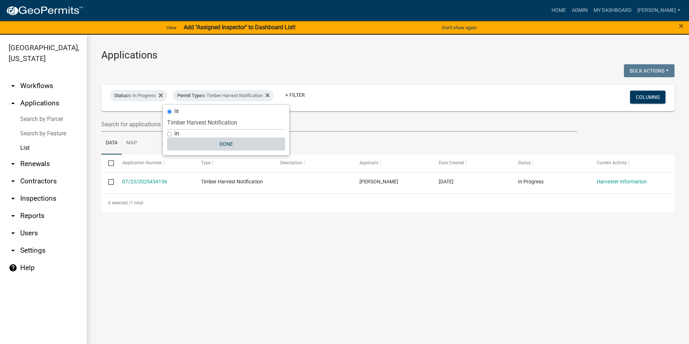
click at [229, 144] on button "Done" at bounding box center [226, 144] width 118 height 13
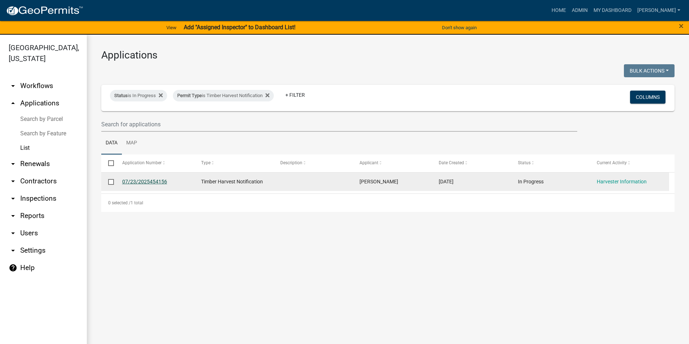
click at [157, 183] on link "07/23/2025454156" at bounding box center [144, 182] width 45 height 6
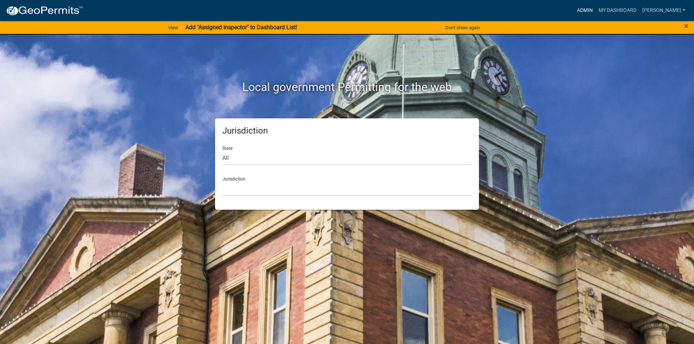
click at [595, 11] on link "Admin" at bounding box center [585, 11] width 22 height 14
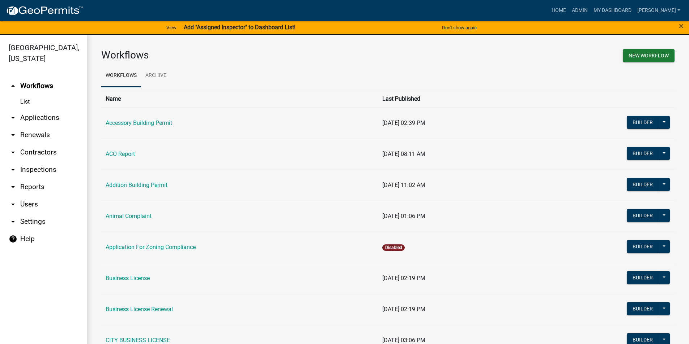
click at [44, 116] on link "arrow_drop_down Applications" at bounding box center [43, 117] width 87 height 17
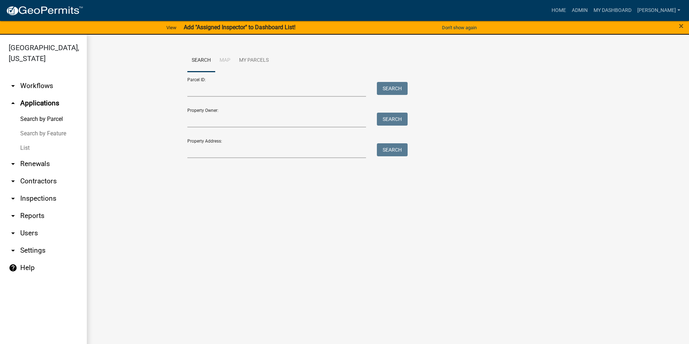
click at [25, 150] on link "List" at bounding box center [43, 148] width 87 height 14
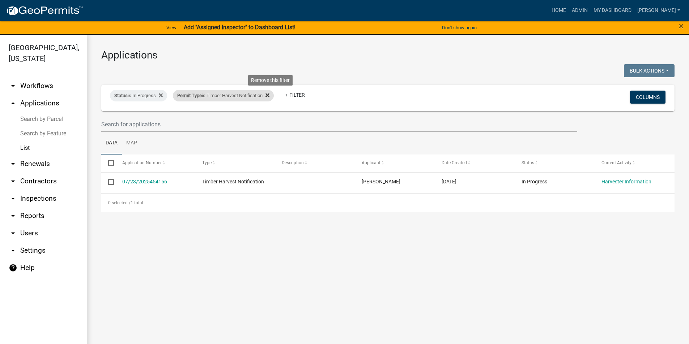
click at [269, 96] on icon at bounding box center [267, 96] width 4 height 6
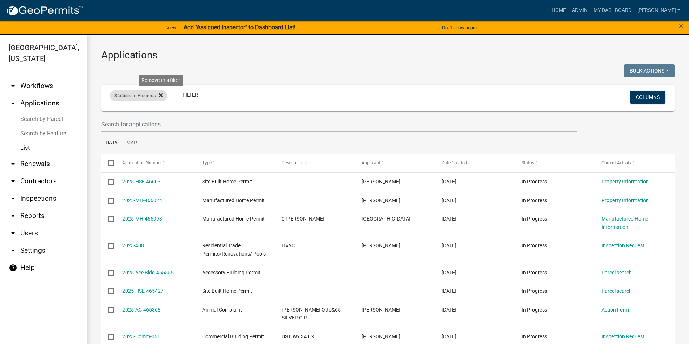
click at [160, 93] on fa-icon at bounding box center [159, 96] width 7 height 12
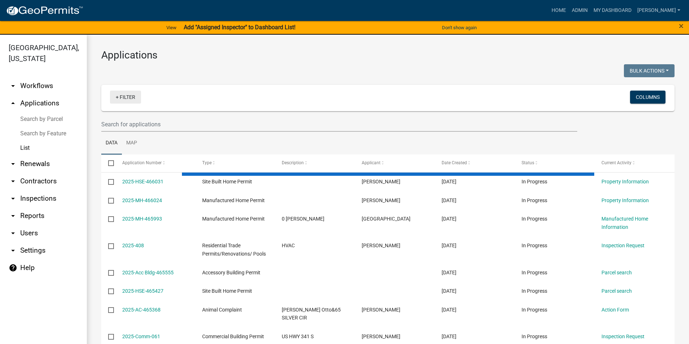
click at [129, 98] on link "+ Filter" at bounding box center [125, 97] width 31 height 13
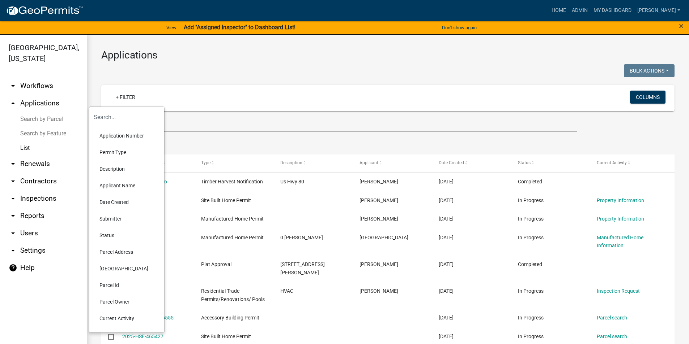
click at [116, 153] on li "Permit Type" at bounding box center [127, 152] width 66 height 17
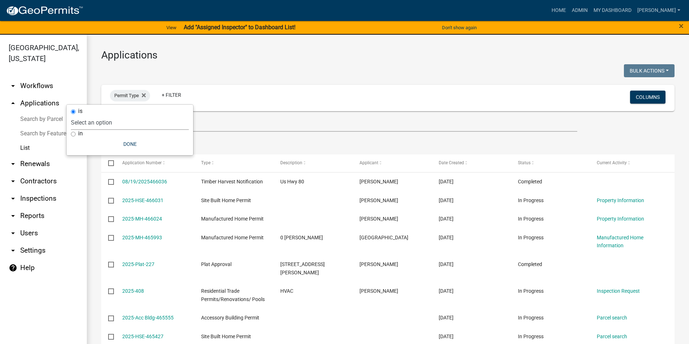
click at [132, 124] on select "Select an option Accessory Building Permit ACO Report Addition Building Permit …" at bounding box center [130, 122] width 118 height 15
select select "9392b413-e213-483e-84e1-99bbd6c8e640"
click at [103, 115] on select "Select an option Accessory Building Permit ACO Report Addition Building Permit …" at bounding box center [130, 122] width 118 height 15
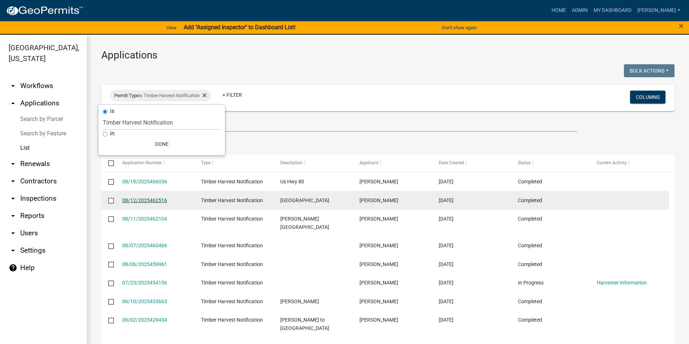
click at [137, 202] on link "08/12/2025462516" at bounding box center [144, 201] width 45 height 6
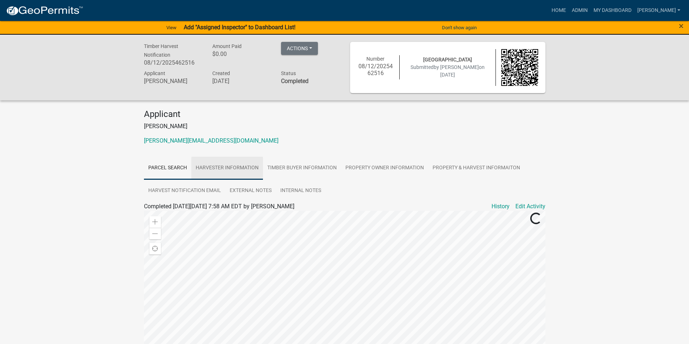
click at [221, 165] on link "Harvester Information" at bounding box center [227, 168] width 72 height 23
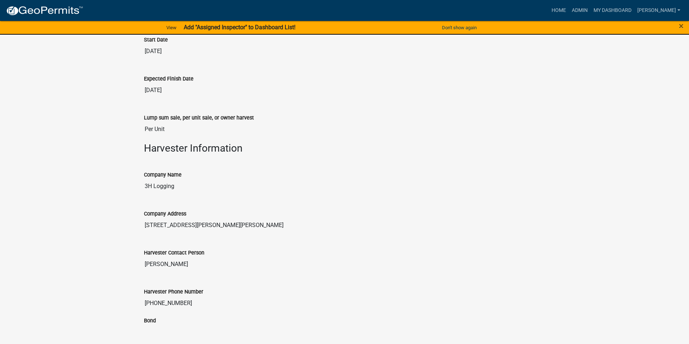
scroll to position [136, 0]
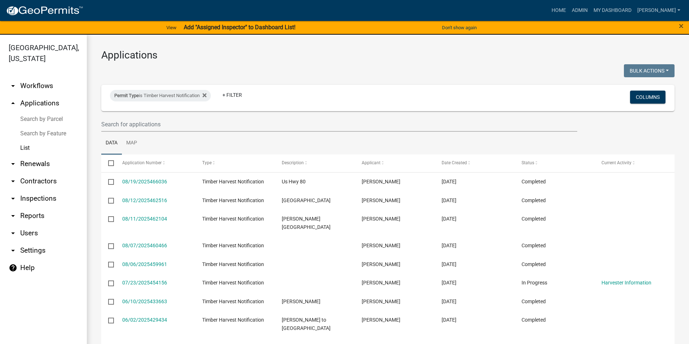
click at [26, 149] on link "List" at bounding box center [43, 148] width 87 height 14
click at [45, 105] on link "arrow_drop_up Applications" at bounding box center [43, 103] width 87 height 17
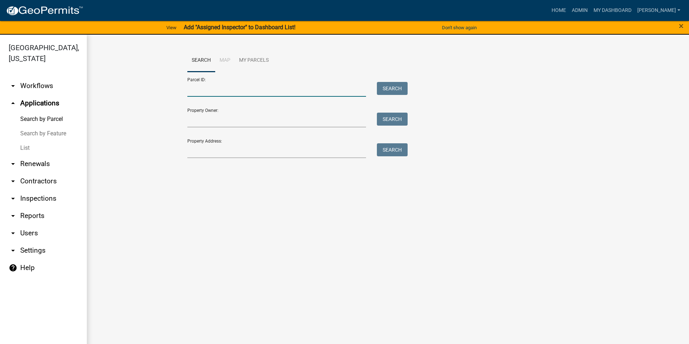
click at [211, 92] on input "Parcel ID:" at bounding box center [276, 89] width 179 height 15
type input "c057 070A"
click at [396, 90] on button "Search" at bounding box center [392, 88] width 31 height 13
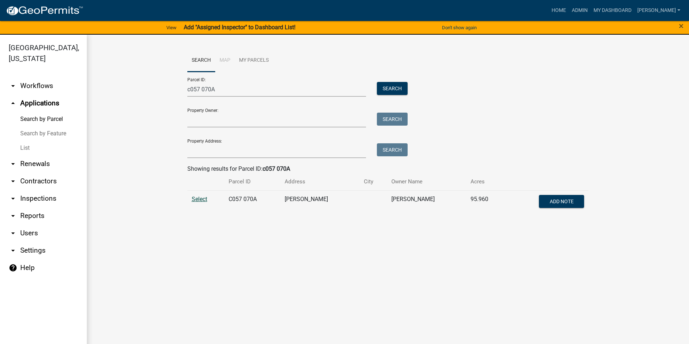
click at [195, 198] on span "Select" at bounding box center [200, 199] width 16 height 7
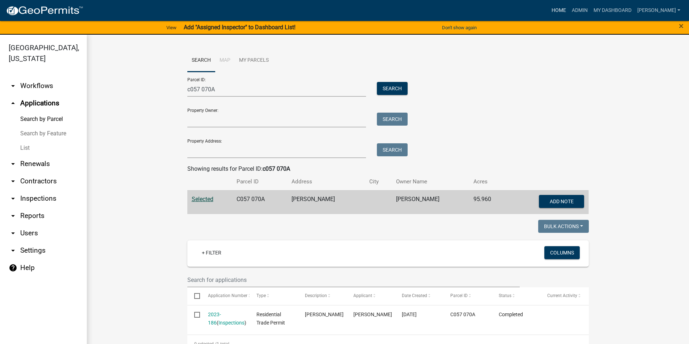
click at [563, 10] on link "Home" at bounding box center [558, 11] width 20 height 14
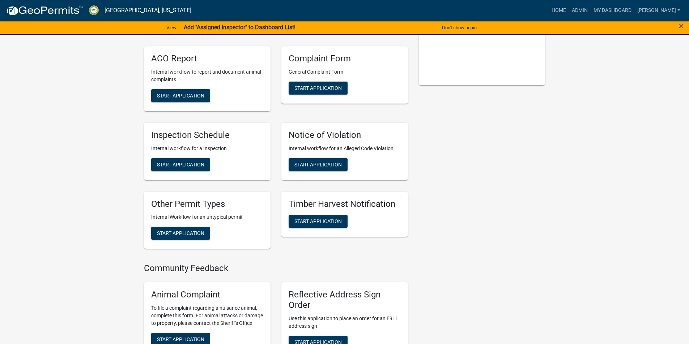
scroll to position [217, 0]
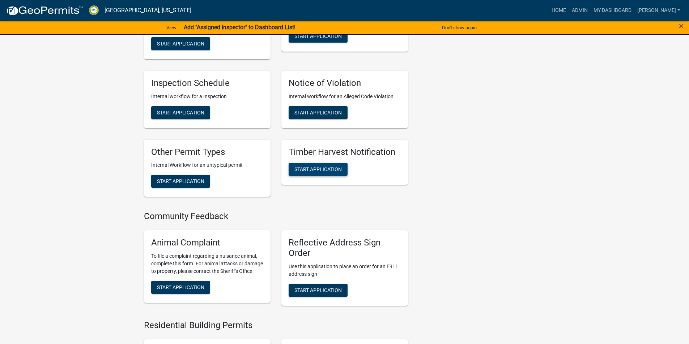
click at [333, 168] on span "Start Application" at bounding box center [317, 170] width 47 height 6
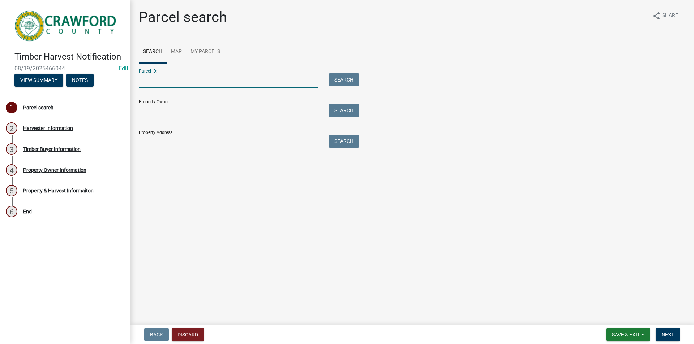
click at [164, 81] on input "Parcel ID:" at bounding box center [228, 80] width 179 height 15
type input "c057 070A"
click at [338, 77] on button "Search" at bounding box center [344, 79] width 31 height 13
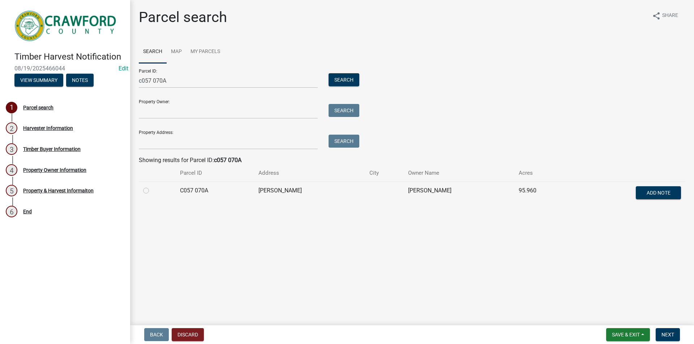
click at [152, 187] on label at bounding box center [152, 187] width 0 height 0
click at [152, 191] on 070A "radio" at bounding box center [154, 189] width 5 height 5
radio 070A "true"
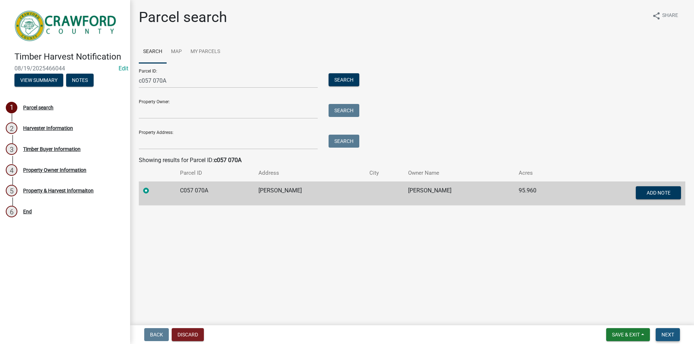
click at [674, 336] on span "Next" at bounding box center [668, 335] width 13 height 6
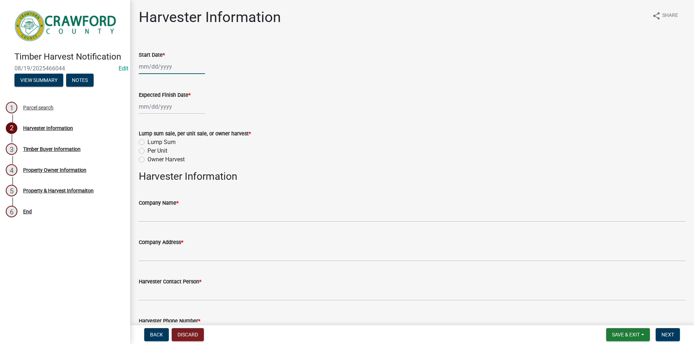
click at [151, 66] on div at bounding box center [172, 66] width 66 height 15
select select "8"
select select "2025"
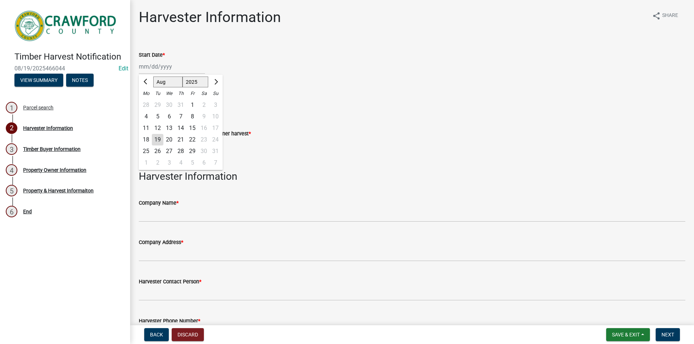
click at [145, 127] on div "11" at bounding box center [146, 129] width 12 height 12
type input "[DATE]"
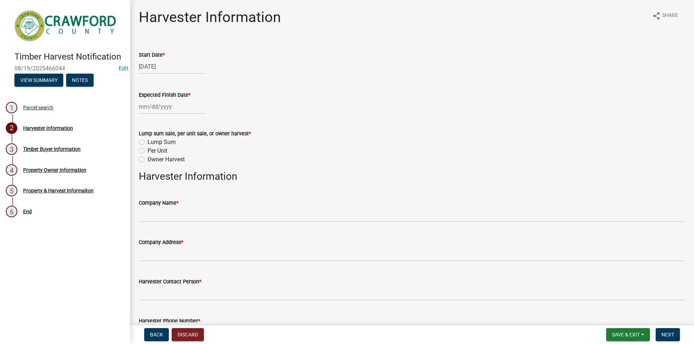
click at [153, 106] on div at bounding box center [172, 106] width 66 height 15
select select "8"
select select "2025"
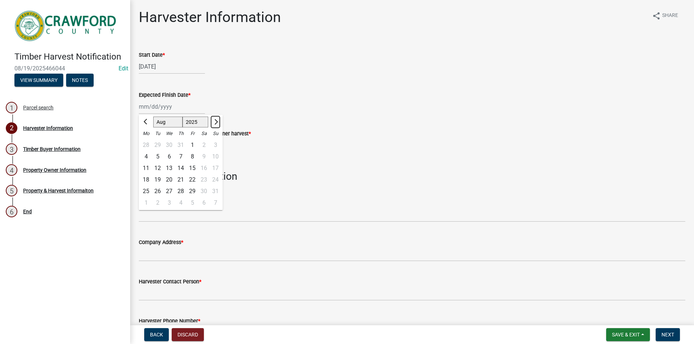
click at [213, 121] on button "Next month" at bounding box center [215, 122] width 9 height 12
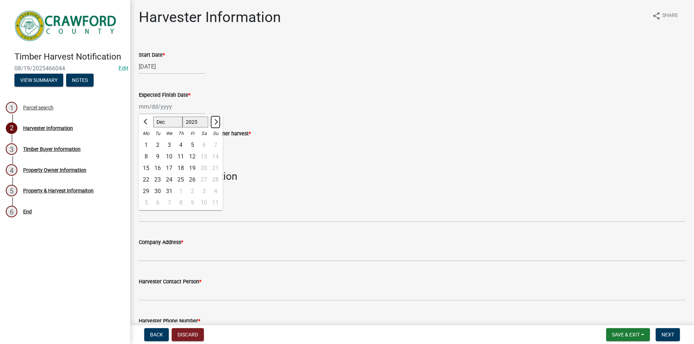
select select "1"
select select "2026"
click at [213, 121] on button "Next month" at bounding box center [215, 122] width 9 height 12
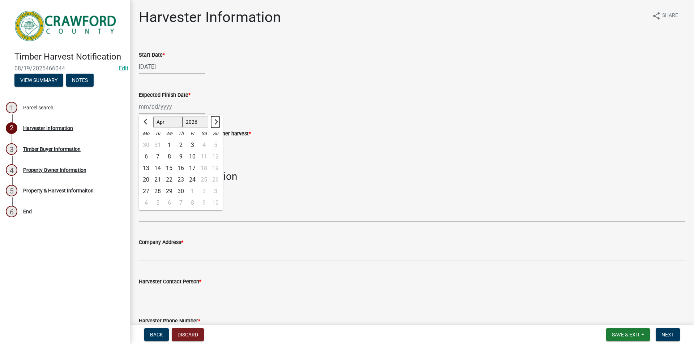
click at [213, 121] on button "Next month" at bounding box center [215, 122] width 9 height 12
click at [212, 121] on button "Next month" at bounding box center [215, 122] width 9 height 12
select select "8"
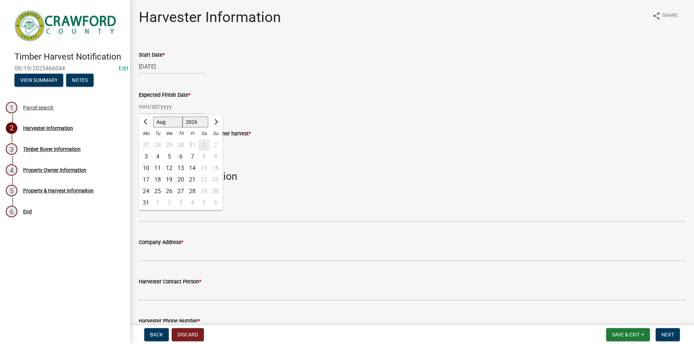
click at [159, 168] on div "11" at bounding box center [158, 169] width 12 height 12
type input "[DATE]"
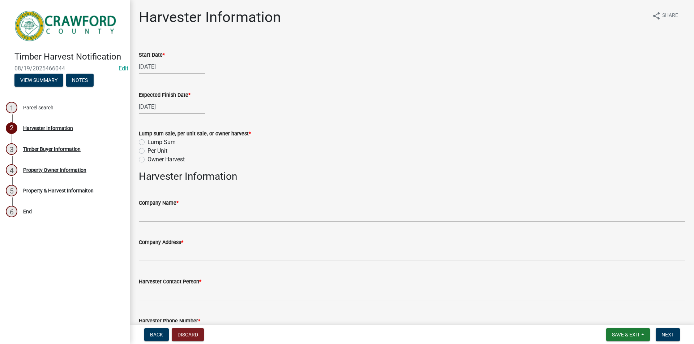
click at [162, 150] on label "Per Unit" at bounding box center [157, 151] width 20 height 9
click at [152, 150] on input "Per Unit" at bounding box center [149, 149] width 5 height 5
radio input "true"
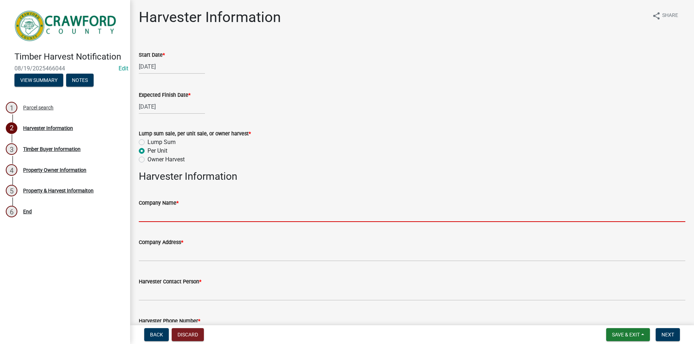
click at [169, 218] on input "Company Name *" at bounding box center [412, 214] width 547 height 15
click at [146, 212] on input "Company Name *" at bounding box center [412, 214] width 547 height 15
paste input "[PERSON_NAME] LOGGING"
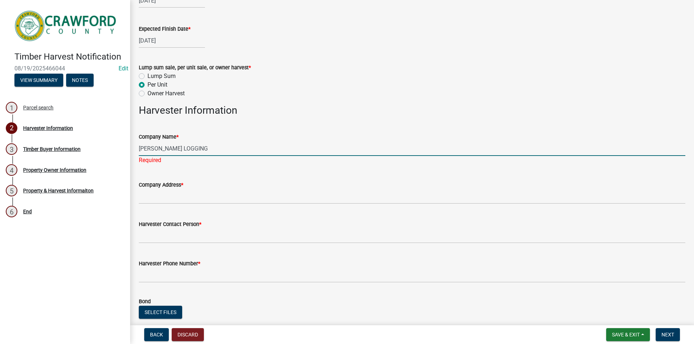
scroll to position [72, 0]
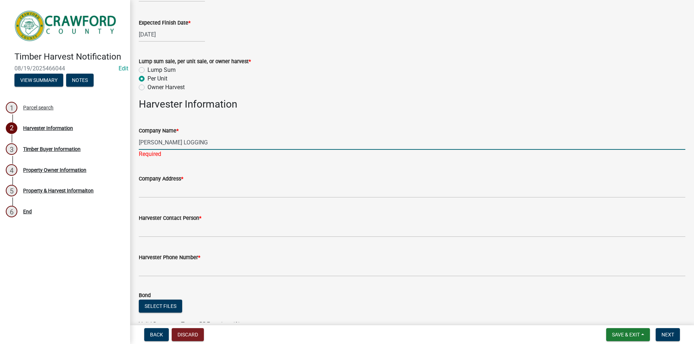
type input "[PERSON_NAME] LOGGING"
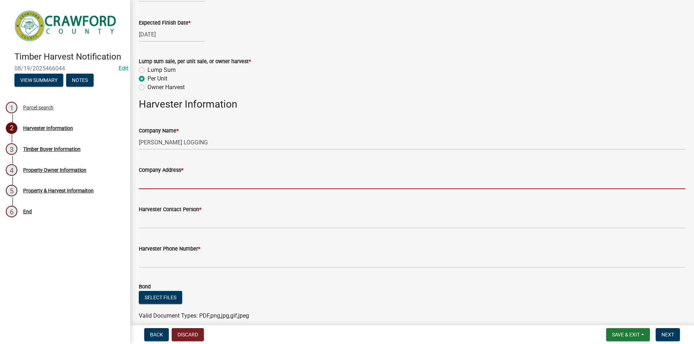
click at [177, 193] on wm-data-entity-input "Company Address *" at bounding box center [412, 175] width 547 height 39
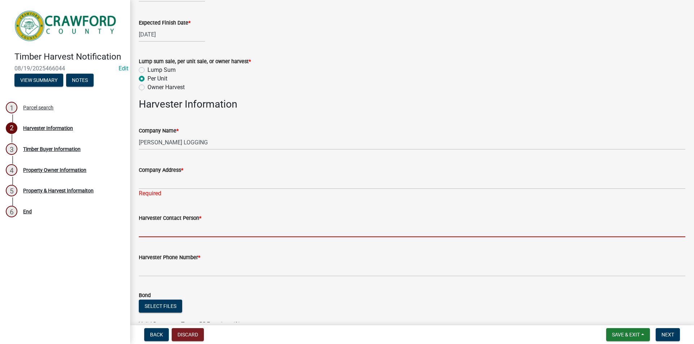
click at [158, 231] on input "Harvester Contact Person *" at bounding box center [412, 230] width 547 height 15
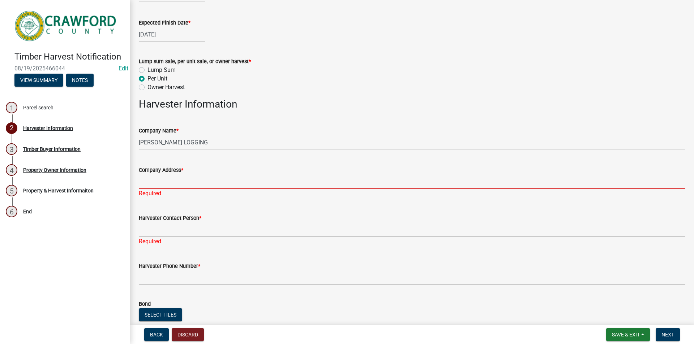
click at [149, 180] on input "Company Address *" at bounding box center [412, 182] width 547 height 15
paste input "[STREET_ADDRESS][PERSON_NAME][US_STATE]"
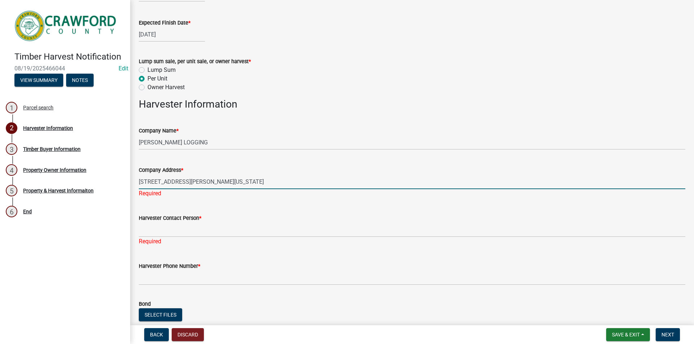
type input "[STREET_ADDRESS][PERSON_NAME][US_STATE]"
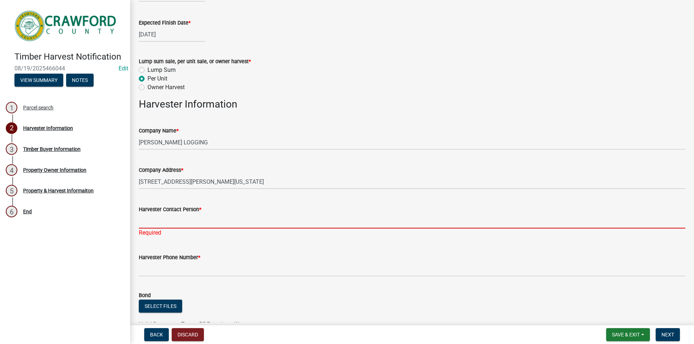
click at [185, 231] on div "Harvester Contact Person * Required" at bounding box center [412, 216] width 547 height 42
click at [157, 218] on input "Harvester Contact Person *" at bounding box center [412, 221] width 547 height 15
paste input "[PERSON_NAME] Last Name: [PERSON_NAME]"
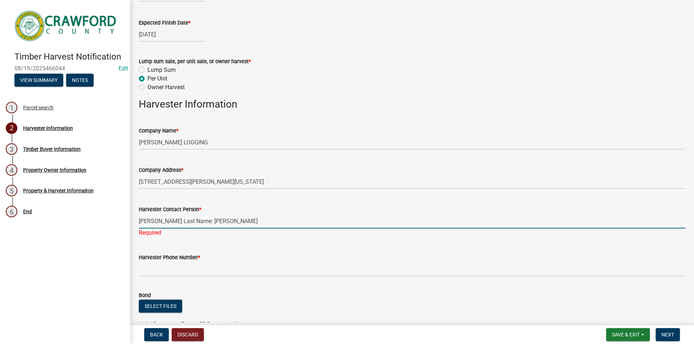
drag, startPoint x: 204, startPoint y: 220, endPoint x: 138, endPoint y: 217, distance: 65.5
click at [138, 217] on div "Harvester Contact Person * [PERSON_NAME] Last Name: [PERSON_NAME] Required" at bounding box center [411, 216] width 557 height 42
drag, startPoint x: 190, startPoint y: 224, endPoint x: 114, endPoint y: 221, distance: 76.0
click at [116, 221] on div "Timber Harvest Notification 08/19/2025466044 Edit View Summary Notes 1 Parcel s…" at bounding box center [347, 172] width 694 height 344
type input "[PERSON_NAME]"
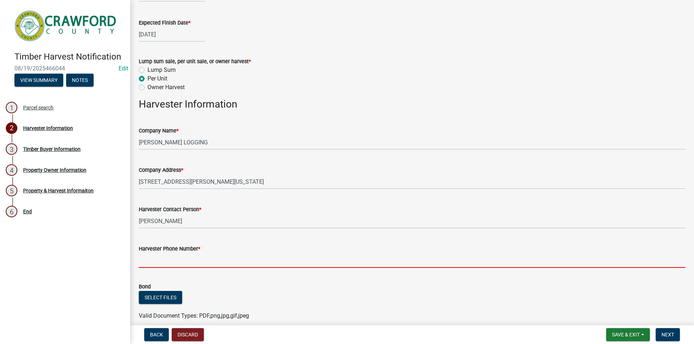
click at [150, 270] on wm-data-entity-input "Harvester Phone Number *" at bounding box center [412, 254] width 547 height 39
click at [167, 260] on input "Harvester Phone Number *" at bounding box center [412, 260] width 547 height 15
paste input "2299475102"
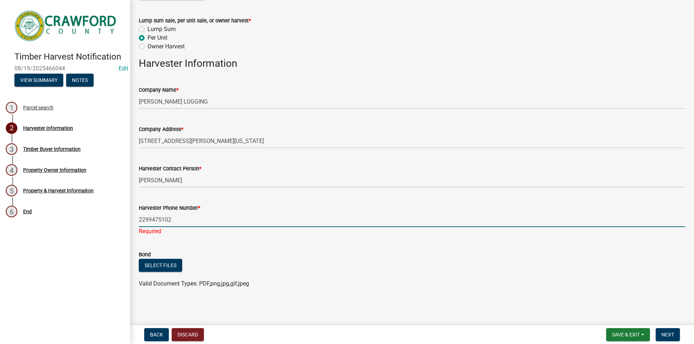
scroll to position [114, 0]
type input "2299475102"
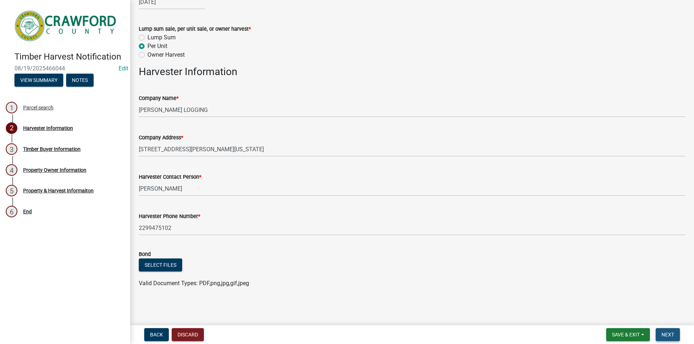
click at [663, 333] on span "Next" at bounding box center [668, 335] width 13 height 6
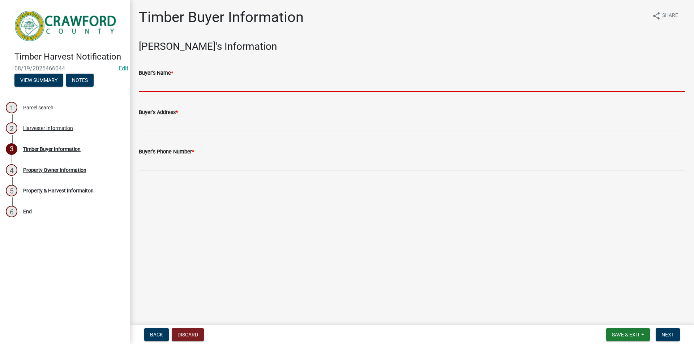
click at [154, 85] on input "Buyer's Name *" at bounding box center [412, 84] width 547 height 15
paste input "PEACH STATE TIMBER CO"
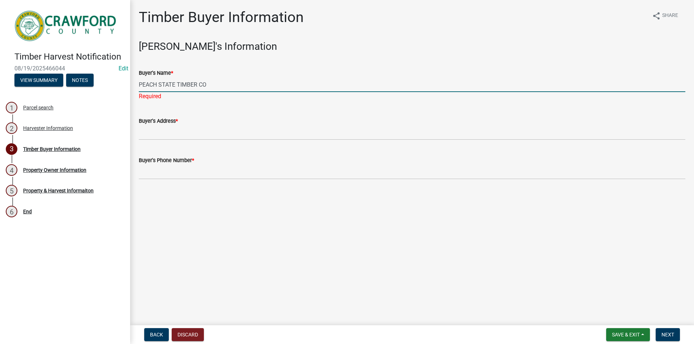
type input "PEACH STATE TIMBER CO"
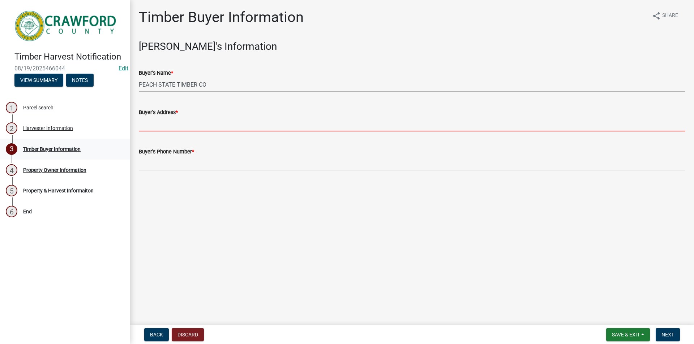
drag, startPoint x: 152, startPoint y: 133, endPoint x: 114, endPoint y: 143, distance: 39.5
click at [152, 133] on wm-data-entity-input "Buyer's Address *" at bounding box center [412, 117] width 547 height 39
click at [149, 123] on input "Buyer's Address *" at bounding box center [412, 124] width 547 height 15
paste input "[STREET_ADDRESS][US_STATE]"
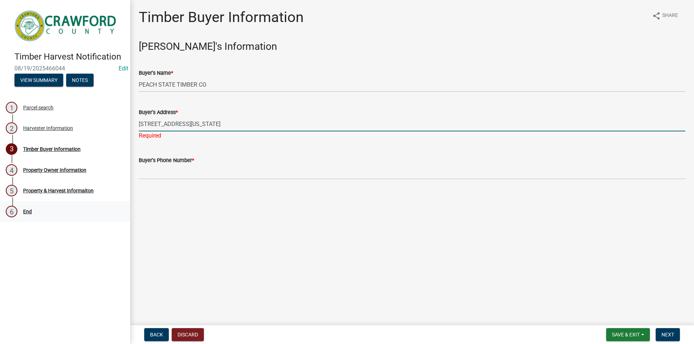
type input "[STREET_ADDRESS][US_STATE]"
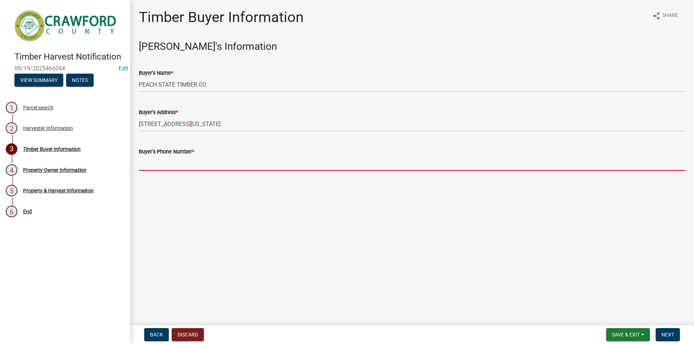
click at [153, 164] on input "Buyer's Phone Number *" at bounding box center [412, 163] width 547 height 15
paste input "2299475102"
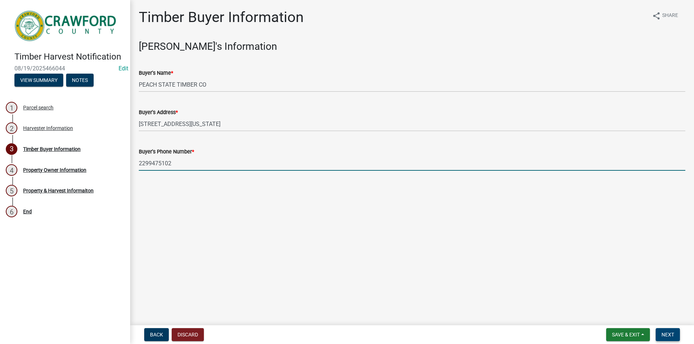
type input "2299475102"
click at [669, 335] on span "Next" at bounding box center [668, 335] width 13 height 6
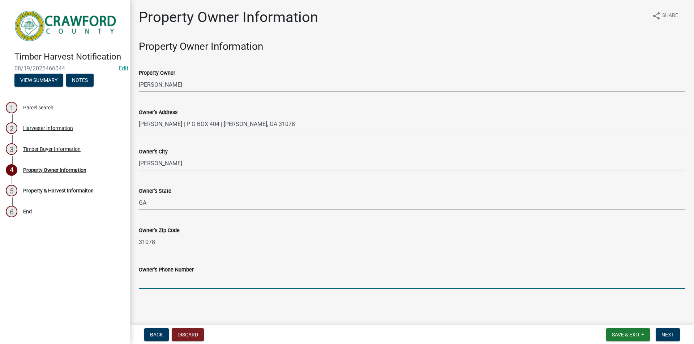
click at [145, 279] on input "Owner's Phone Number" at bounding box center [412, 281] width 547 height 15
paste input "2294575432"
type input "2294575432"
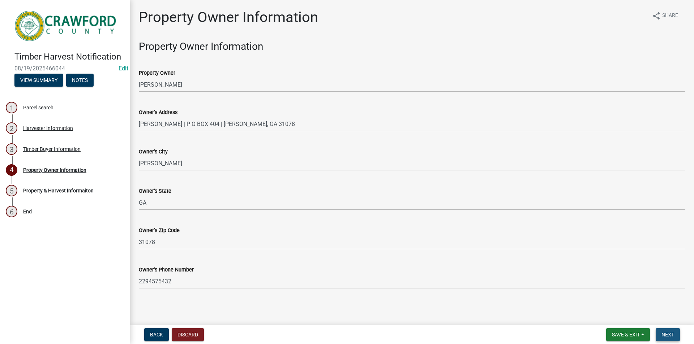
click at [667, 337] on span "Next" at bounding box center [668, 335] width 13 height 6
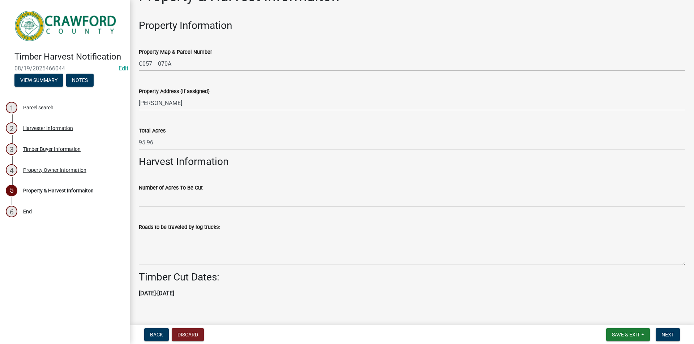
scroll to position [30, 0]
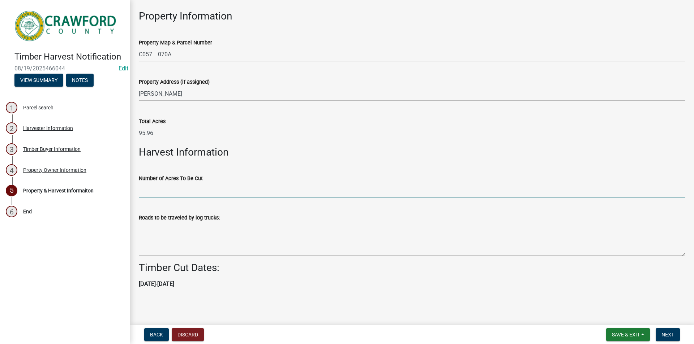
click at [160, 190] on input "Number of Acres To Be Cut" at bounding box center [412, 190] width 547 height 15
type input "95"
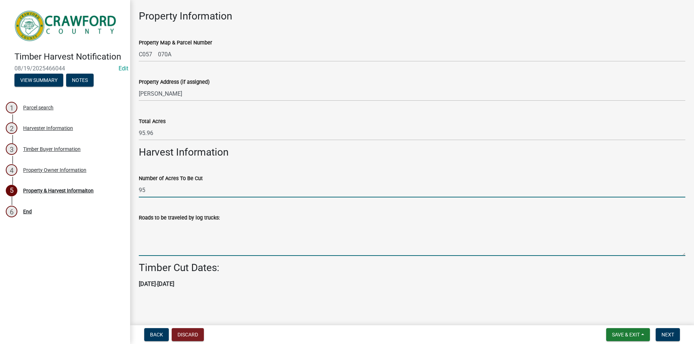
click at [184, 240] on textarea "Roads to be traveled by log trucks:" at bounding box center [412, 239] width 547 height 34
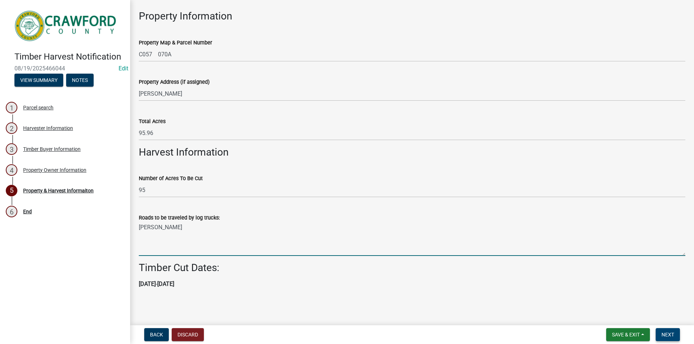
type textarea "[PERSON_NAME]"
click at [672, 338] on span "Next" at bounding box center [668, 335] width 13 height 6
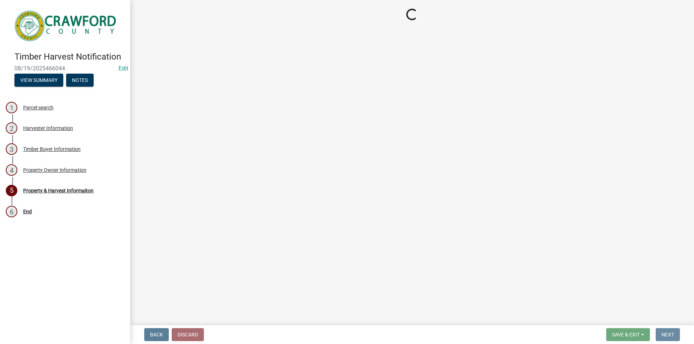
scroll to position [0, 0]
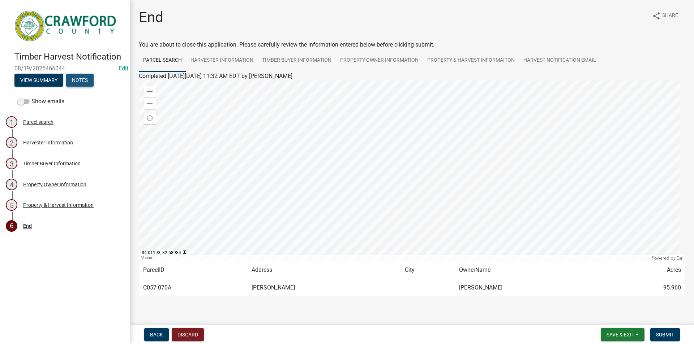
click at [84, 85] on button "Notes" at bounding box center [79, 80] width 27 height 13
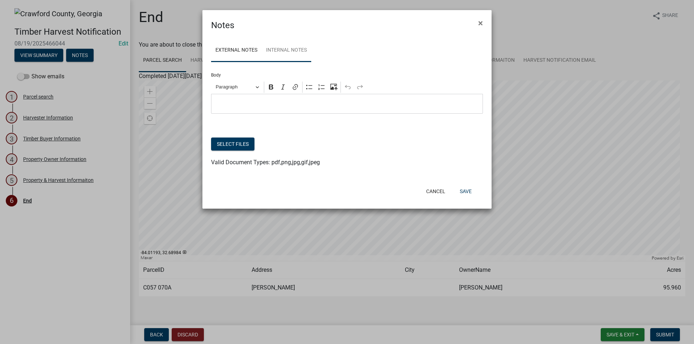
click at [292, 48] on link "Internal Notes" at bounding box center [287, 50] width 50 height 23
click at [239, 145] on button "Select files" at bounding box center [232, 144] width 43 height 13
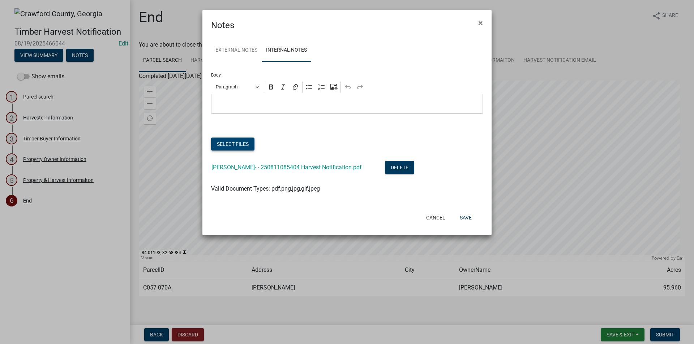
click at [242, 144] on button "Select files" at bounding box center [232, 144] width 43 height 13
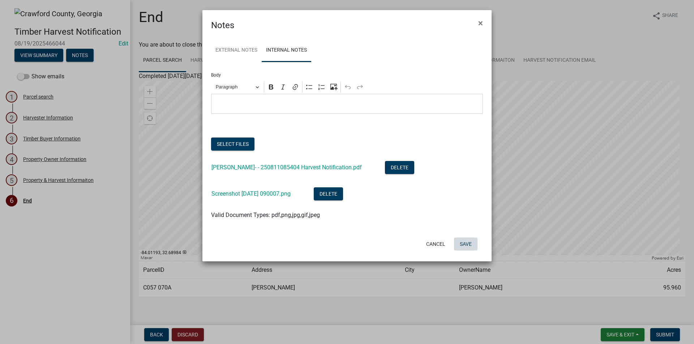
click at [461, 243] on button "Save" at bounding box center [465, 244] width 23 height 13
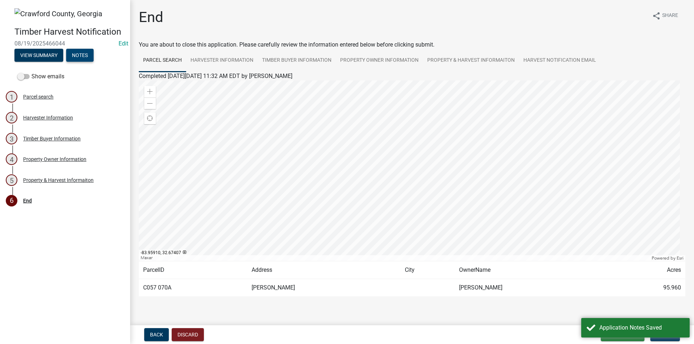
scroll to position [17, 0]
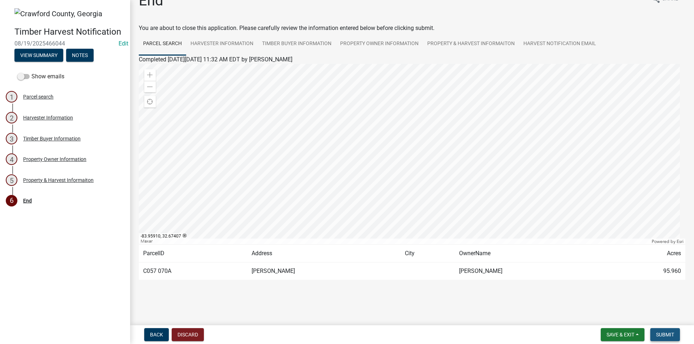
click at [663, 336] on span "Submit" at bounding box center [665, 335] width 18 height 6
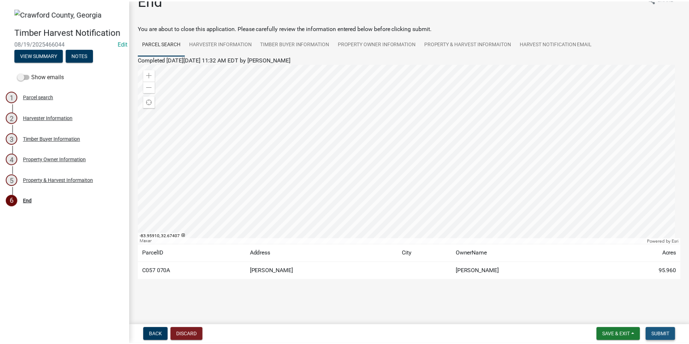
scroll to position [0, 0]
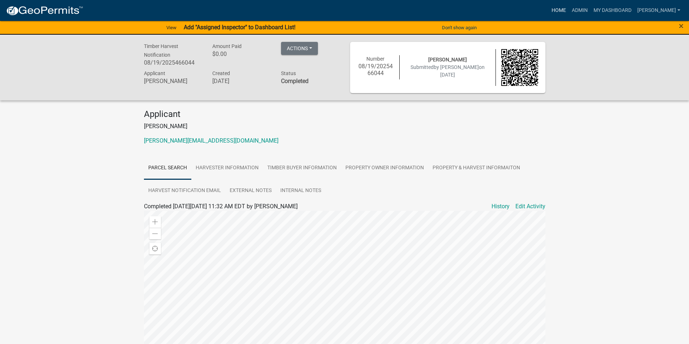
click at [568, 8] on link "Home" at bounding box center [558, 11] width 20 height 14
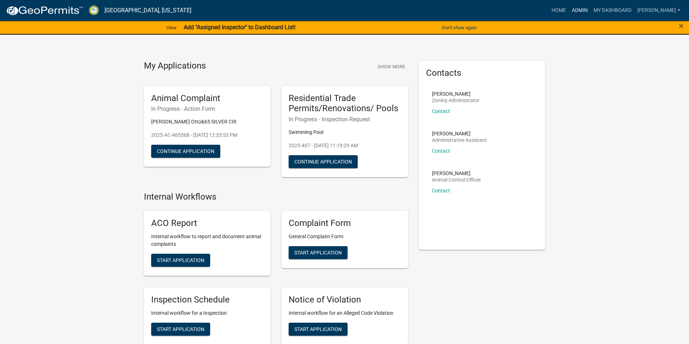
click at [590, 10] on link "Admin" at bounding box center [580, 11] width 22 height 14
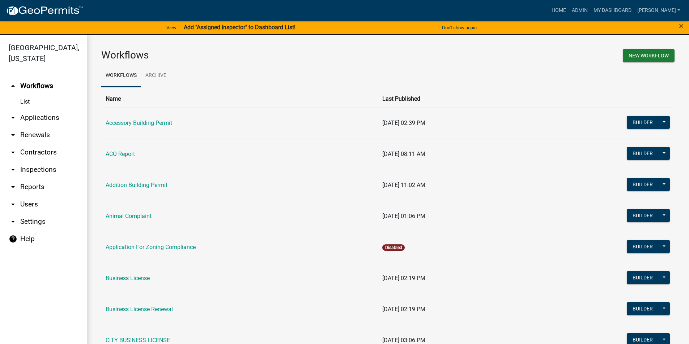
click at [50, 119] on link "arrow_drop_down Applications" at bounding box center [43, 117] width 87 height 17
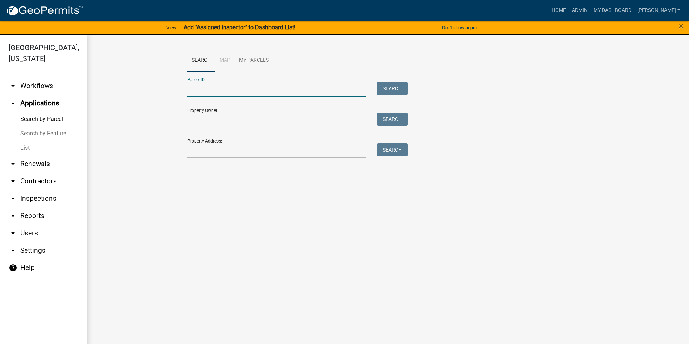
click at [212, 88] on input "Parcel ID:" at bounding box center [276, 89] width 179 height 15
type input "c028 007"
click at [392, 87] on button "Search" at bounding box center [392, 88] width 31 height 13
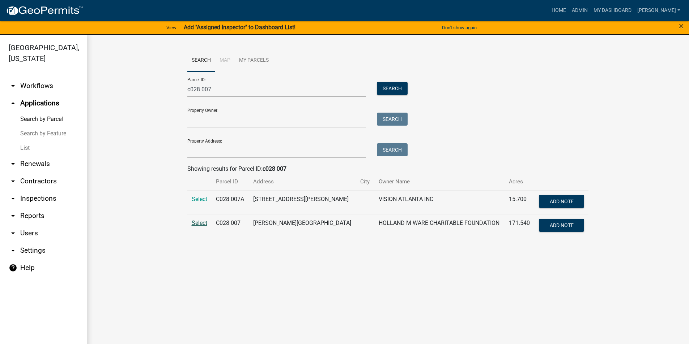
click at [205, 221] on span "Select" at bounding box center [200, 223] width 16 height 7
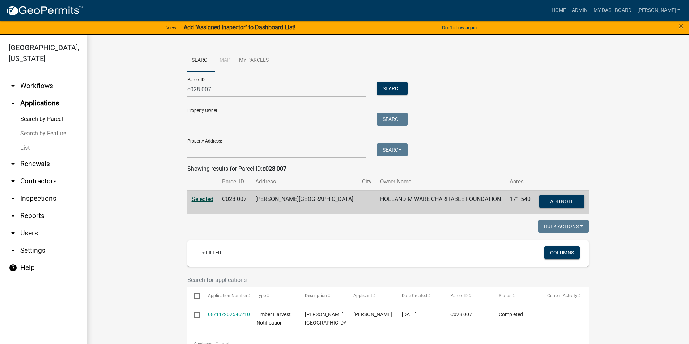
scroll to position [23, 0]
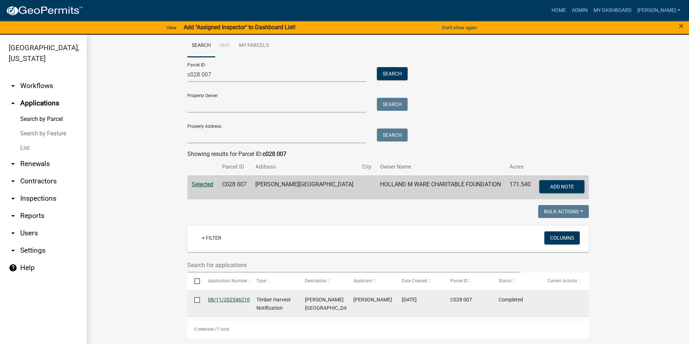
click at [217, 297] on link "08/11/2025462104" at bounding box center [230, 300] width 45 height 6
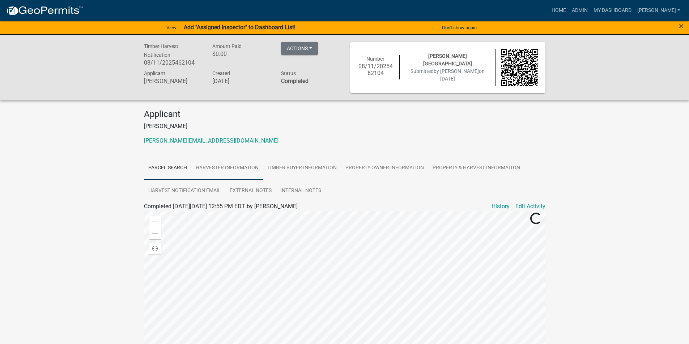
click at [240, 162] on link "Harvester Information" at bounding box center [227, 168] width 72 height 23
